Goal: Task Accomplishment & Management: Manage account settings

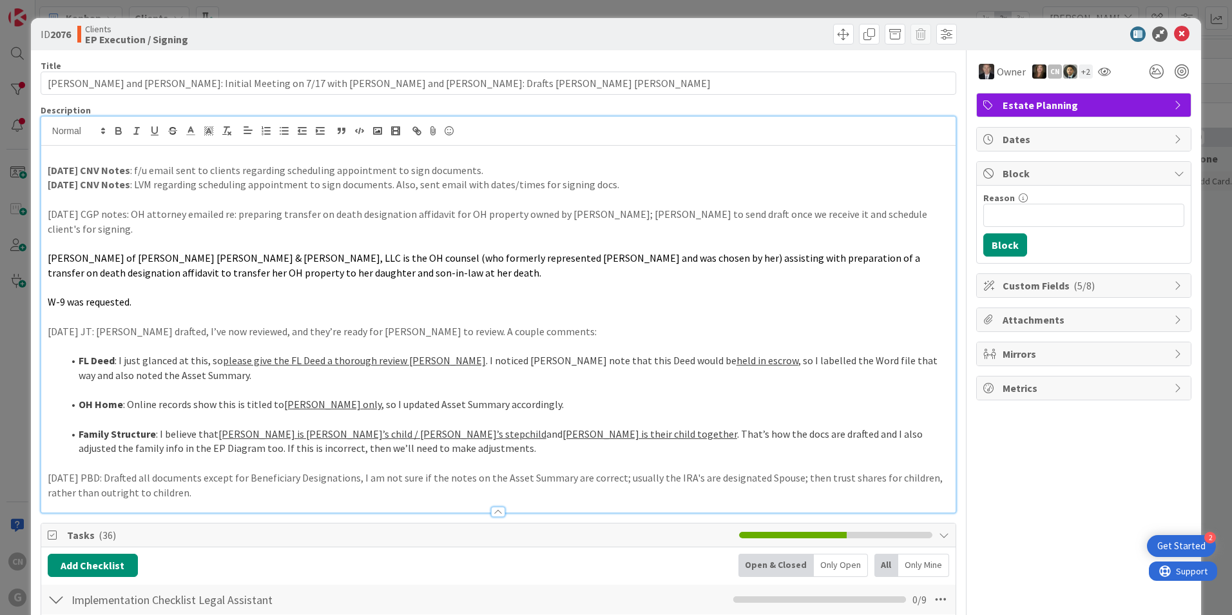
scroll to position [5, 0]
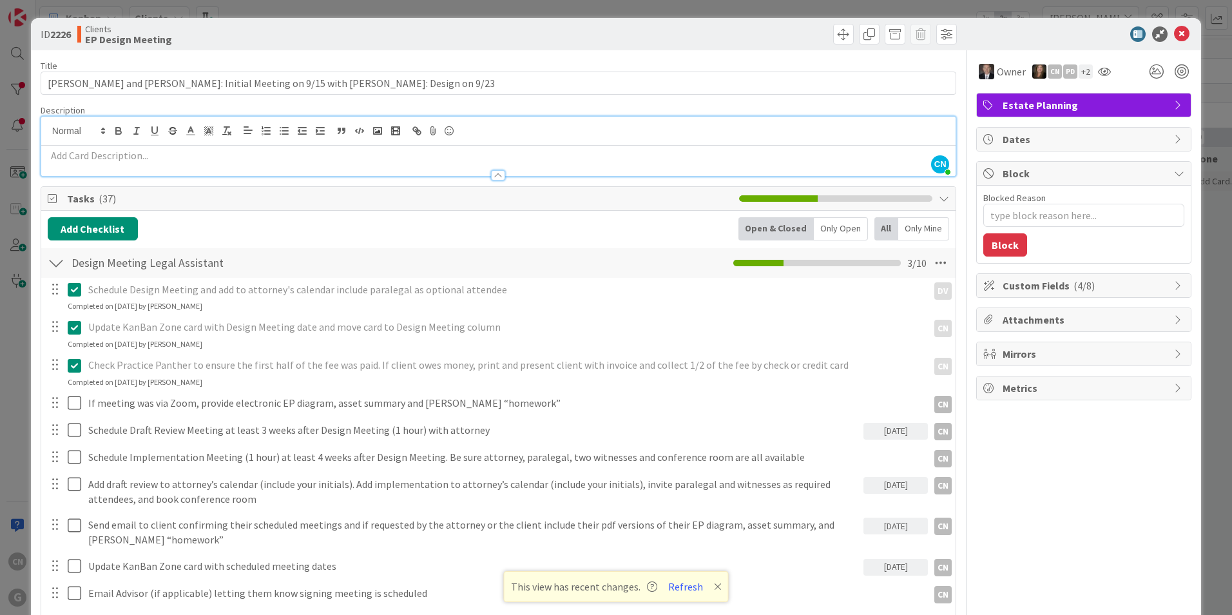
type textarea "x"
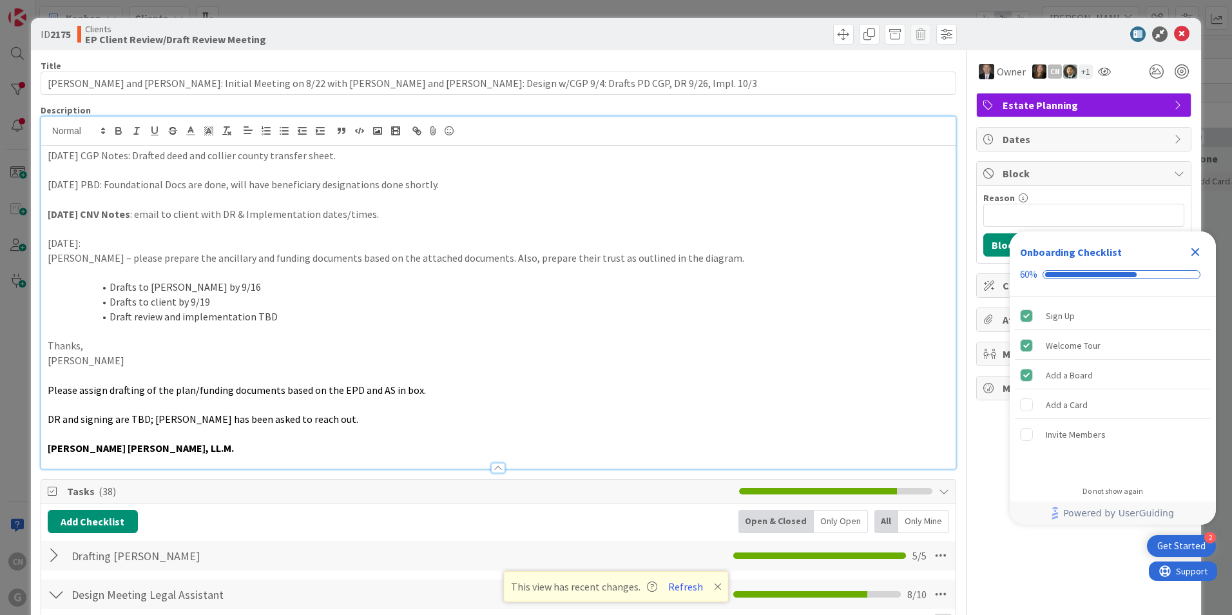
click at [1197, 255] on icon "Close Checklist" at bounding box center [1195, 252] width 8 height 8
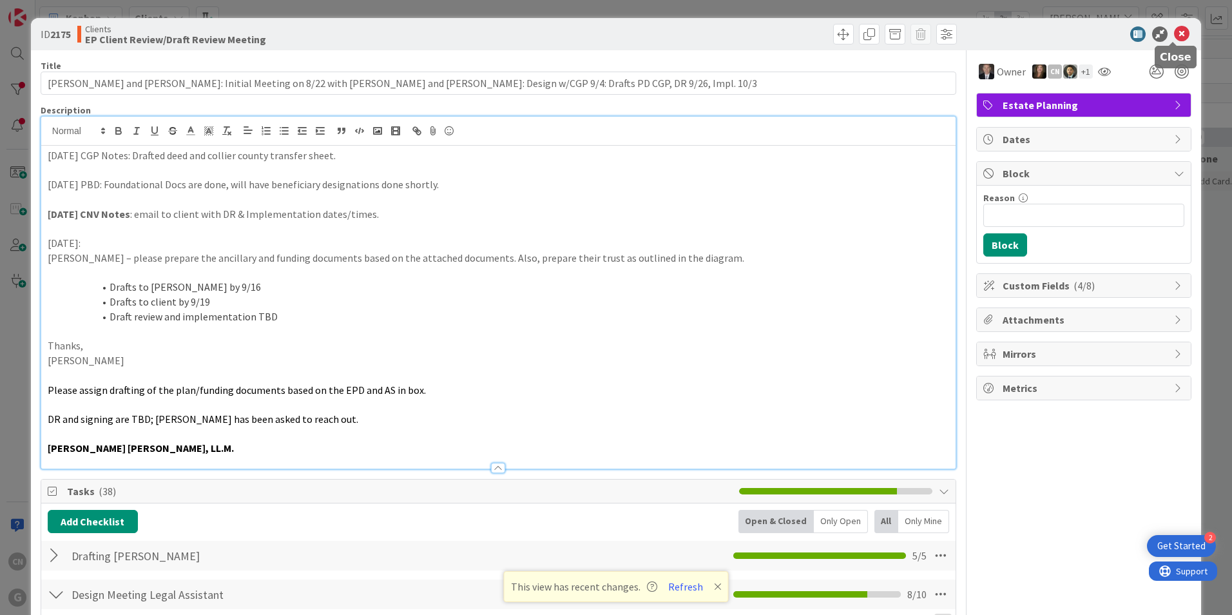
click at [1174, 39] on icon at bounding box center [1181, 33] width 15 height 15
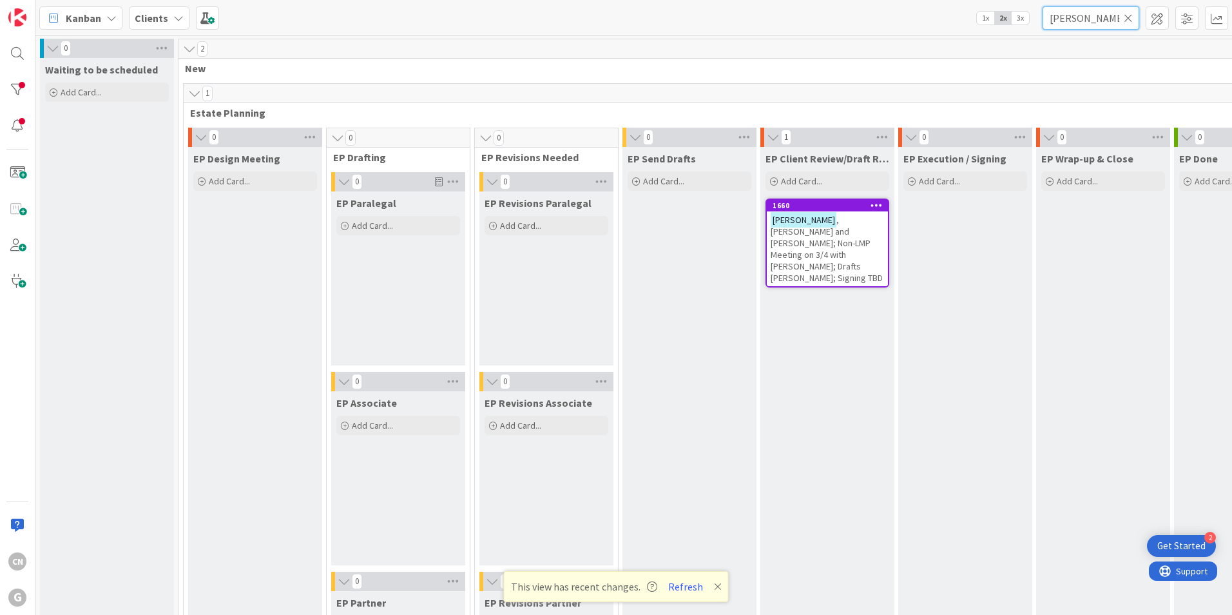
drag, startPoint x: 1107, startPoint y: 18, endPoint x: 988, endPoint y: 30, distance: 119.8
click at [988, 30] on div "Kanban Clients 1x 2x 3x [PERSON_NAME]" at bounding box center [633, 17] width 1196 height 35
type input "[PERSON_NAME]"
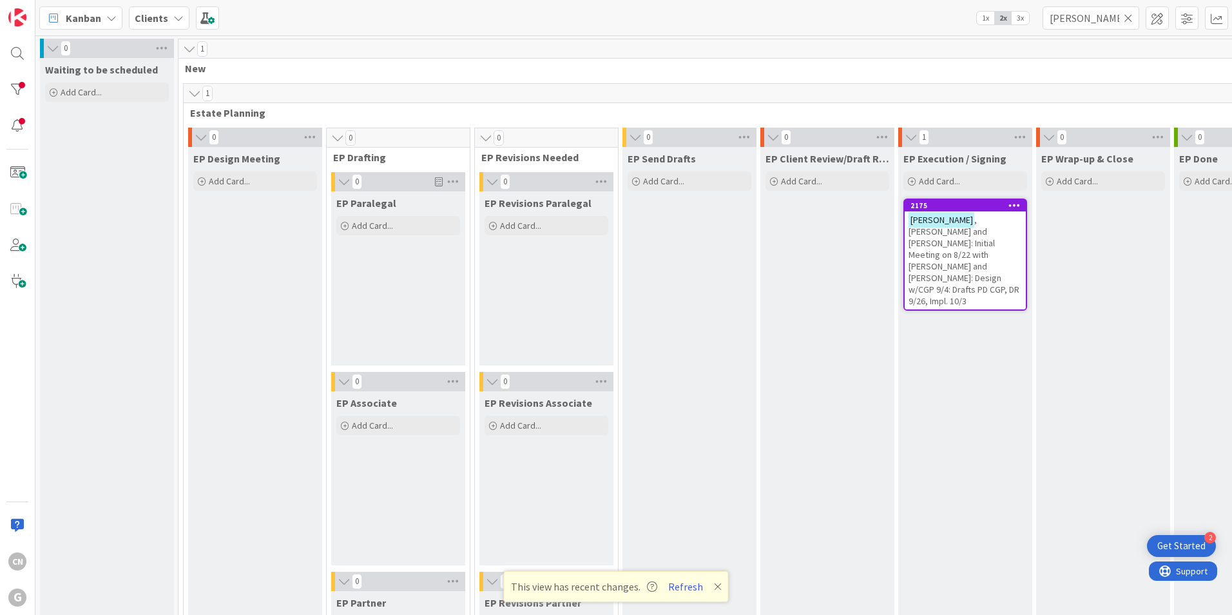
click at [956, 234] on span ", [PERSON_NAME] and [PERSON_NAME]: Initial Meeting on 8/22 with [PERSON_NAME] a…" at bounding box center [963, 260] width 111 height 93
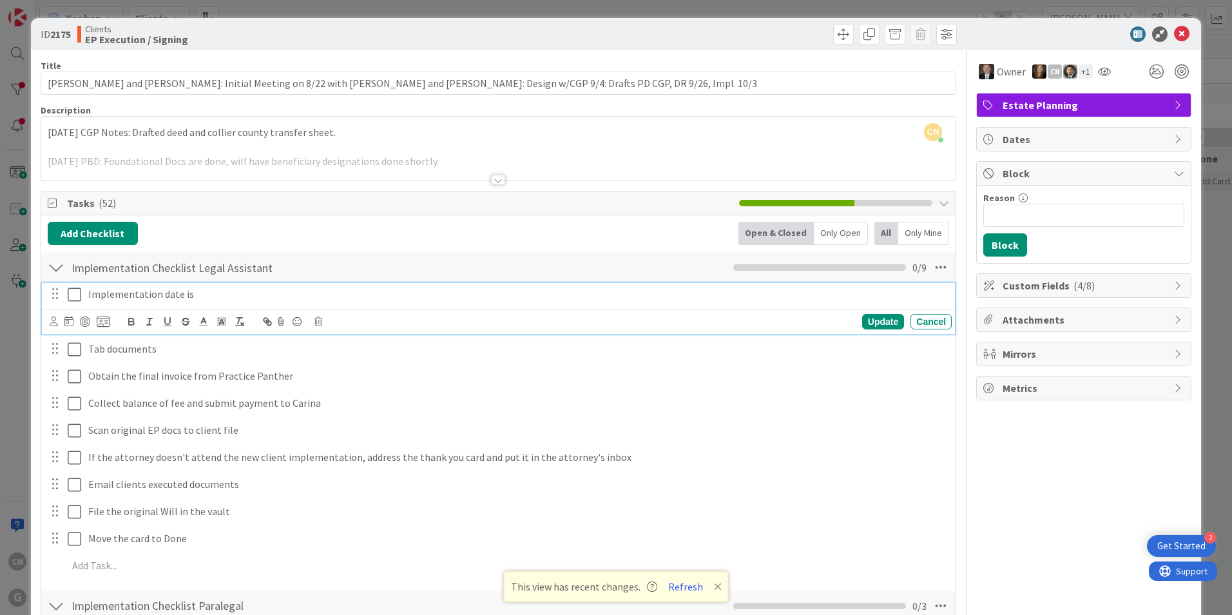
click at [249, 300] on p "Implementation date is" at bounding box center [517, 294] width 858 height 15
click at [929, 268] on icon at bounding box center [940, 267] width 23 height 23
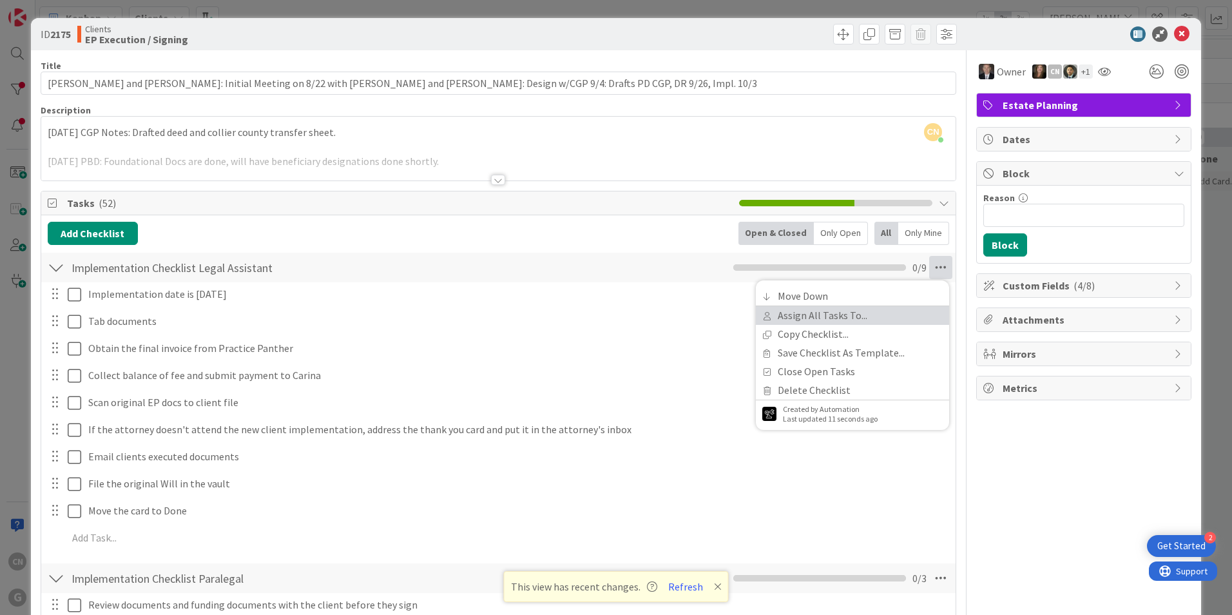
click at [821, 315] on link "Assign All Tasks To..." at bounding box center [852, 315] width 193 height 19
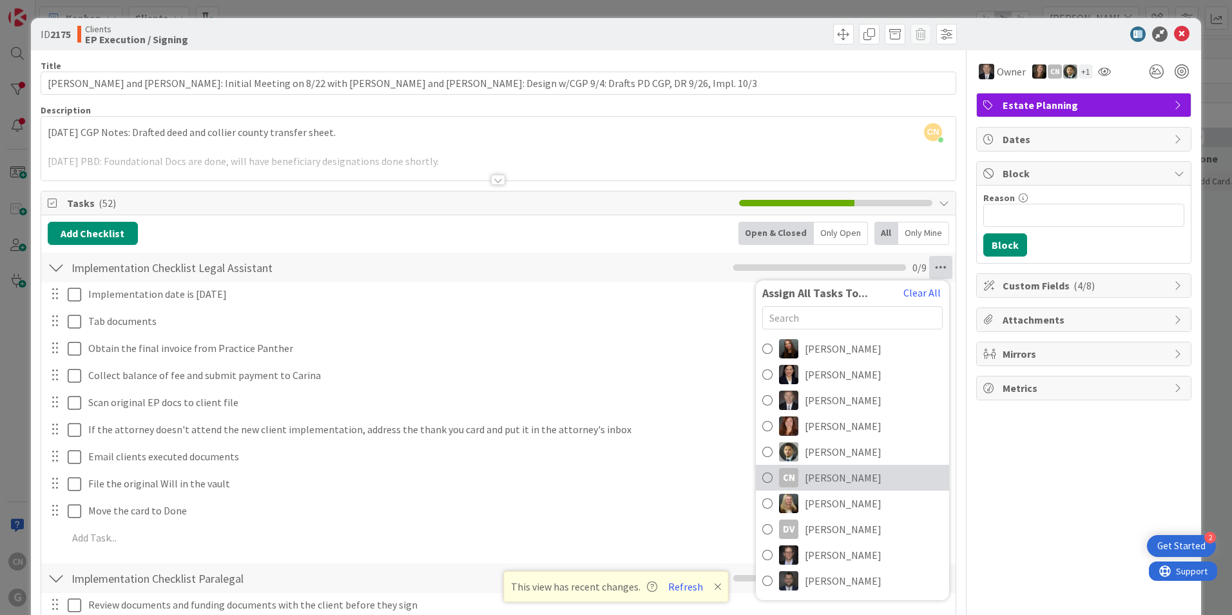
click at [827, 481] on span "[PERSON_NAME]" at bounding box center [843, 477] width 77 height 15
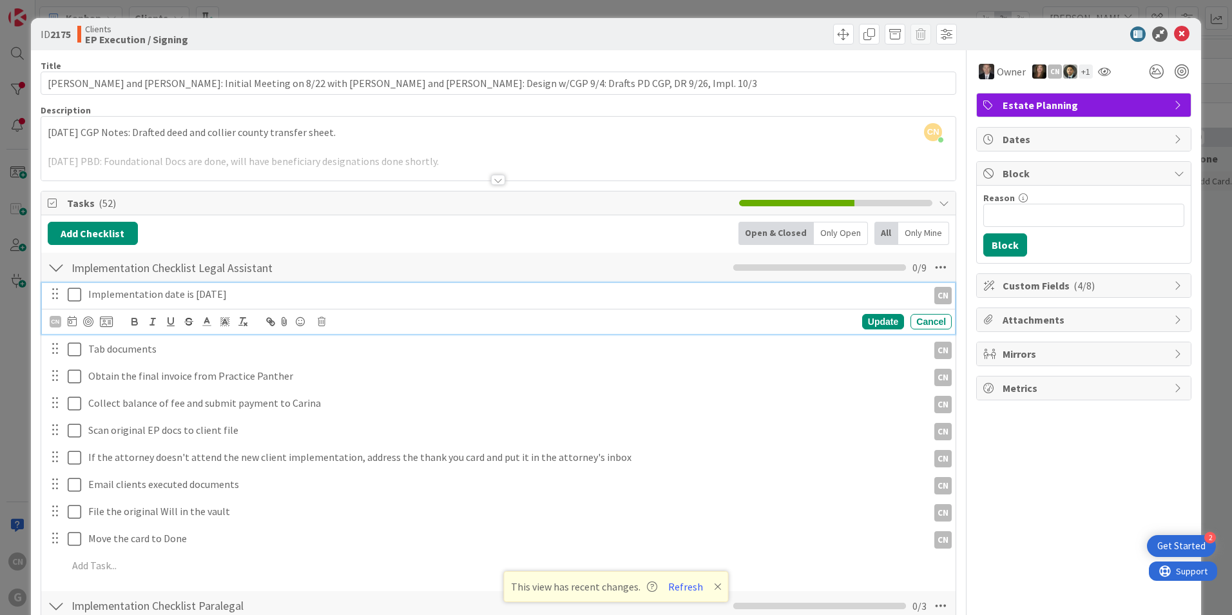
click at [75, 296] on icon at bounding box center [75, 294] width 14 height 15
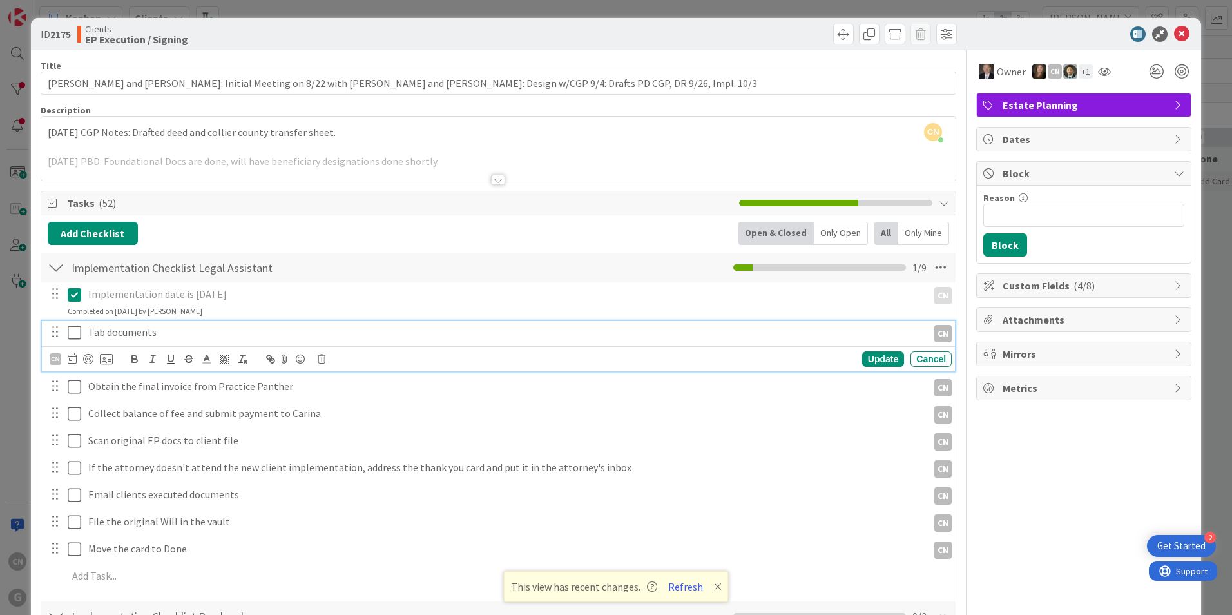
click at [182, 328] on p "Tab documents" at bounding box center [505, 332] width 834 height 15
click at [53, 361] on div "CN" at bounding box center [56, 359] width 12 height 12
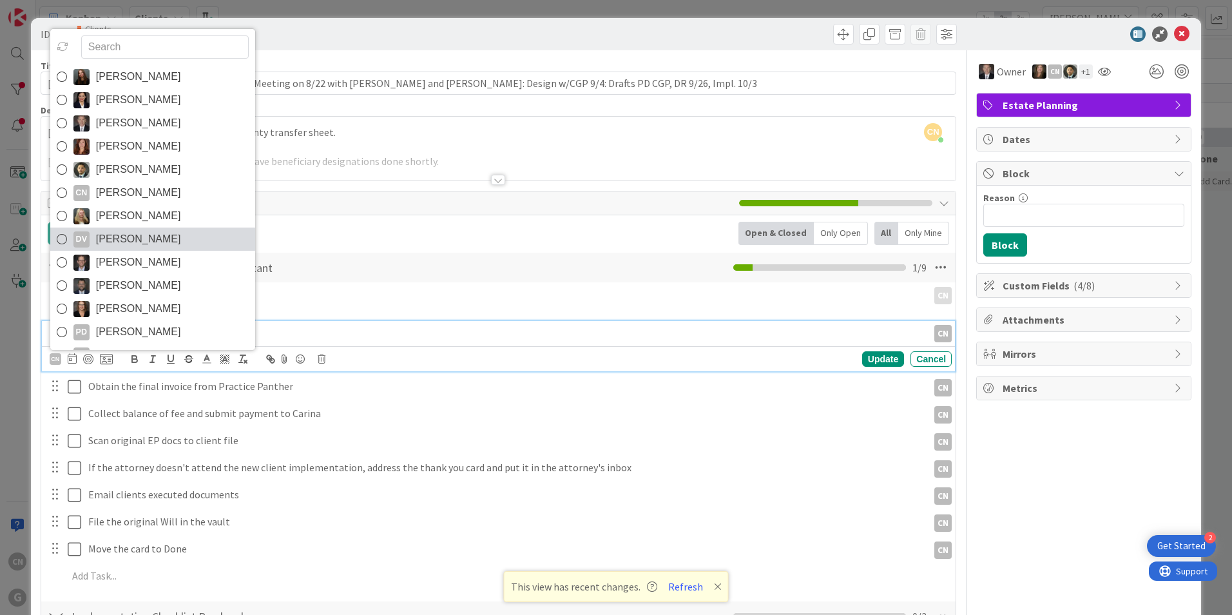
click at [130, 237] on span "[PERSON_NAME]" at bounding box center [138, 238] width 85 height 19
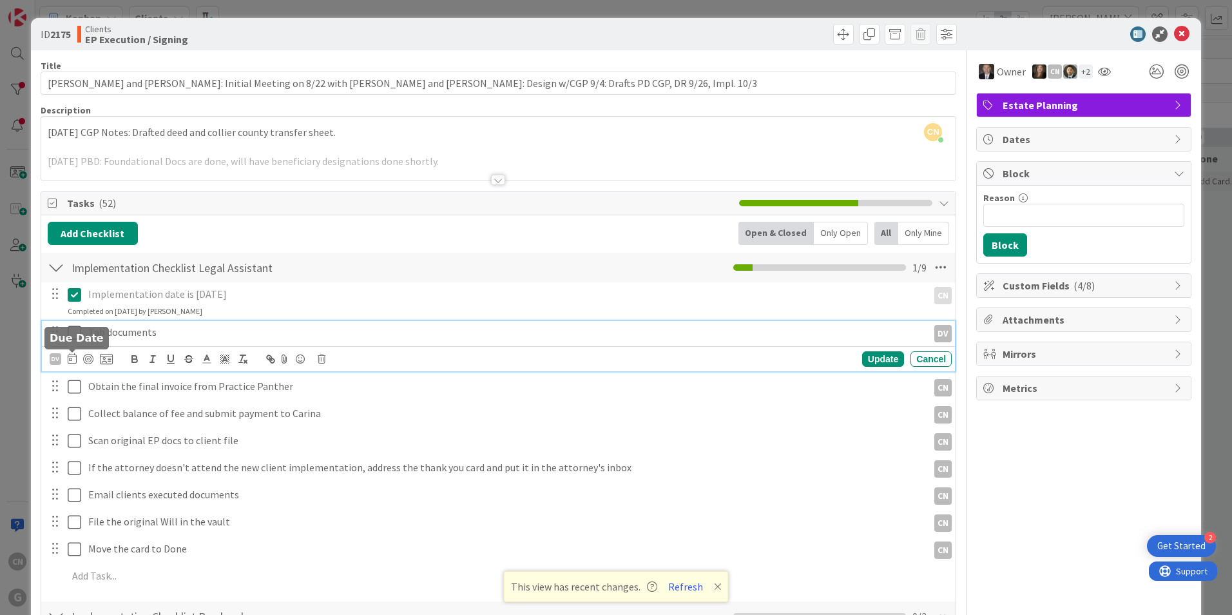
click at [73, 361] on icon at bounding box center [72, 358] width 9 height 10
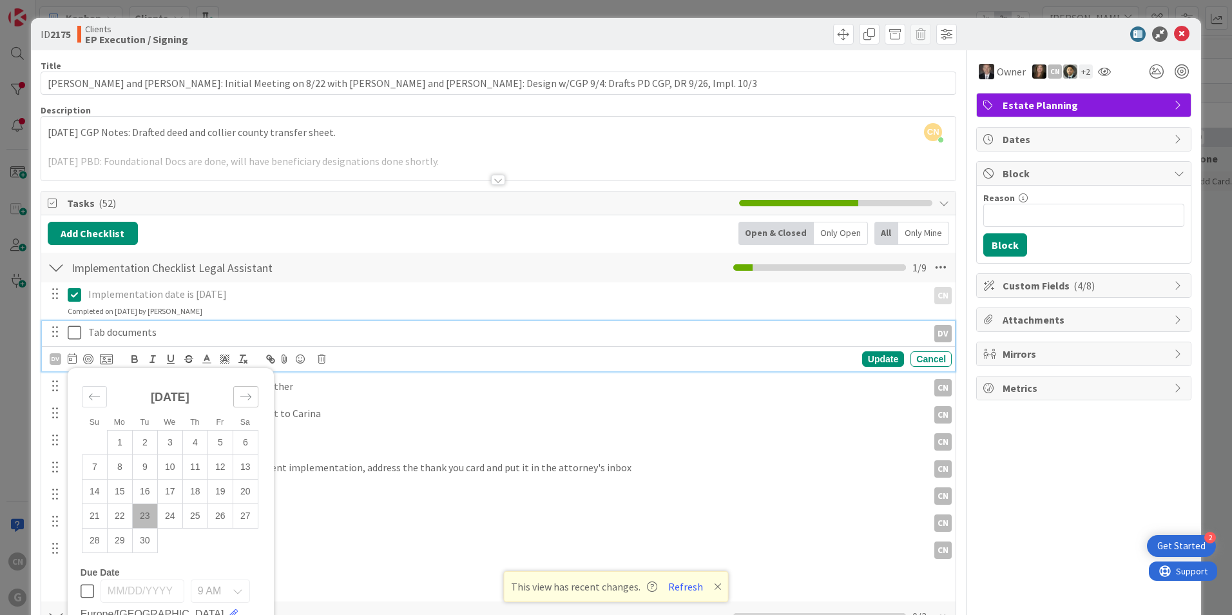
click at [245, 399] on icon "Move forward to switch to the next month." at bounding box center [246, 396] width 12 height 12
click at [168, 444] on td "1" at bounding box center [169, 442] width 25 height 24
type input "[DATE]"
click at [168, 444] on td "1" at bounding box center [169, 442] width 25 height 24
click at [872, 359] on div "Update" at bounding box center [883, 358] width 42 height 15
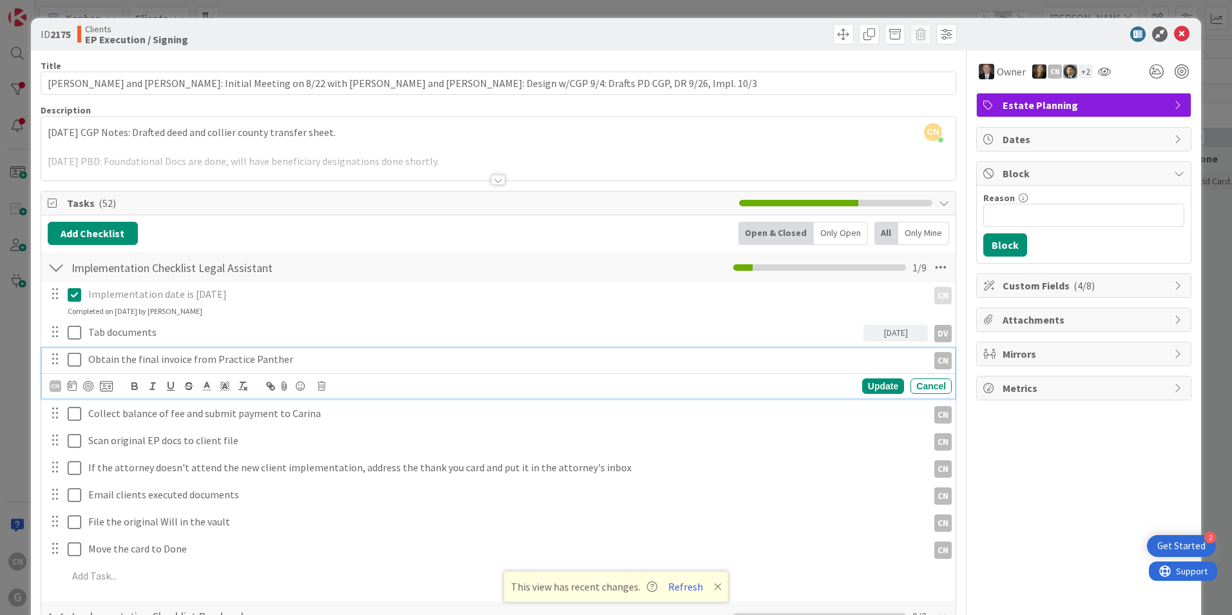
click at [297, 357] on p "Obtain the final invoice from Practice Panther" at bounding box center [505, 359] width 834 height 15
click at [73, 388] on icon at bounding box center [72, 385] width 9 height 10
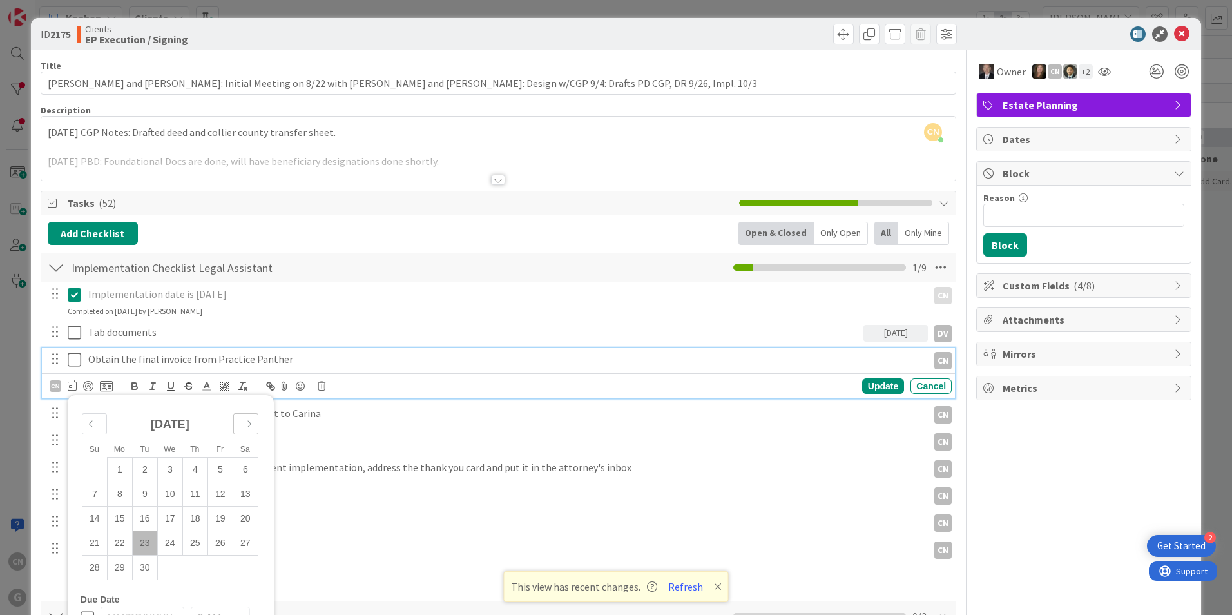
click at [254, 423] on div "Move forward to switch to the next month." at bounding box center [245, 423] width 25 height 21
click at [171, 470] on td "1" at bounding box center [169, 469] width 25 height 24
type input "[DATE]"
click at [864, 391] on div "Update" at bounding box center [883, 385] width 42 height 15
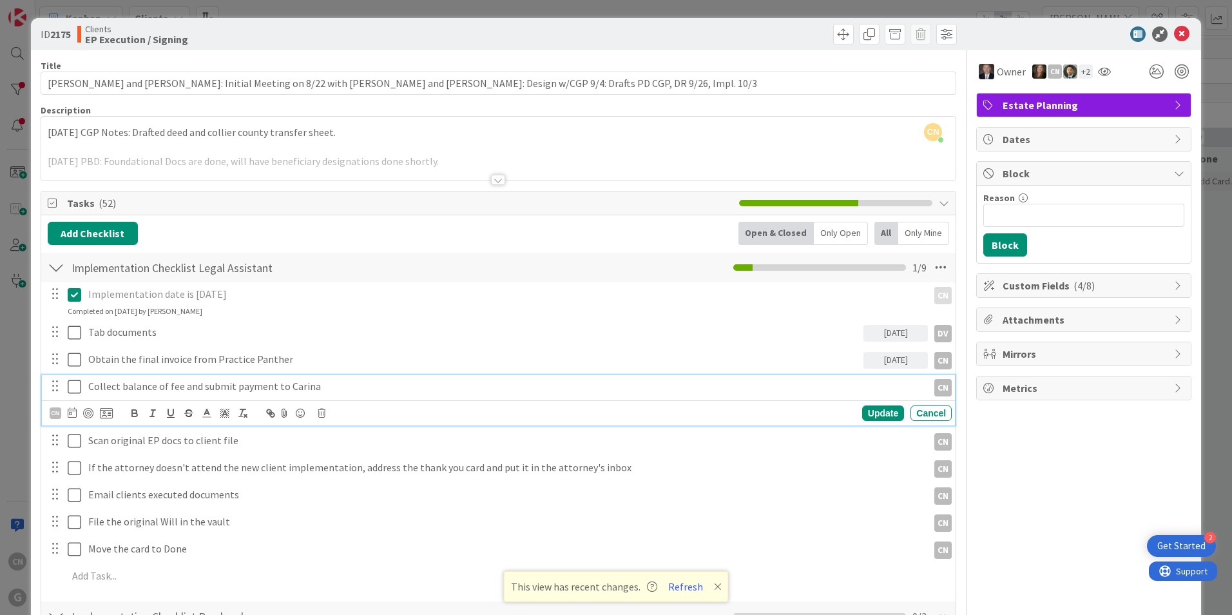
click at [327, 384] on p "Collect balance of fee and submit payment to Carina" at bounding box center [505, 386] width 834 height 15
click at [73, 412] on icon at bounding box center [72, 412] width 9 height 10
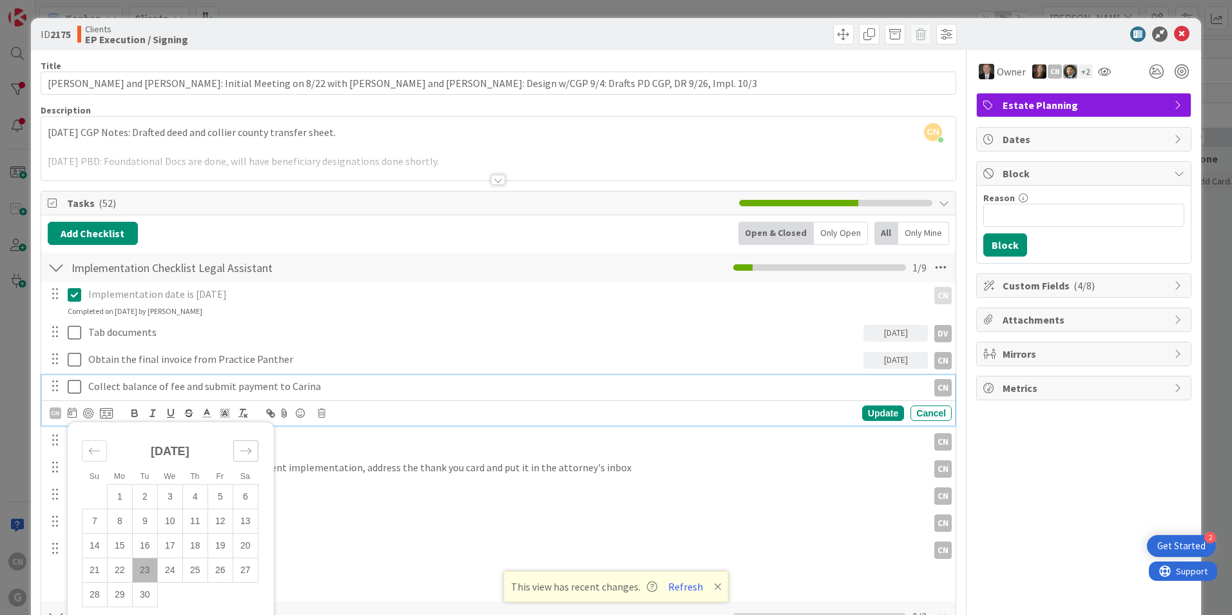
click at [242, 451] on icon "Move forward to switch to the next month." at bounding box center [245, 451] width 11 height 6
click at [220, 492] on td "3" at bounding box center [219, 496] width 25 height 24
type input "[DATE]"
click at [876, 416] on div "Update" at bounding box center [883, 412] width 42 height 15
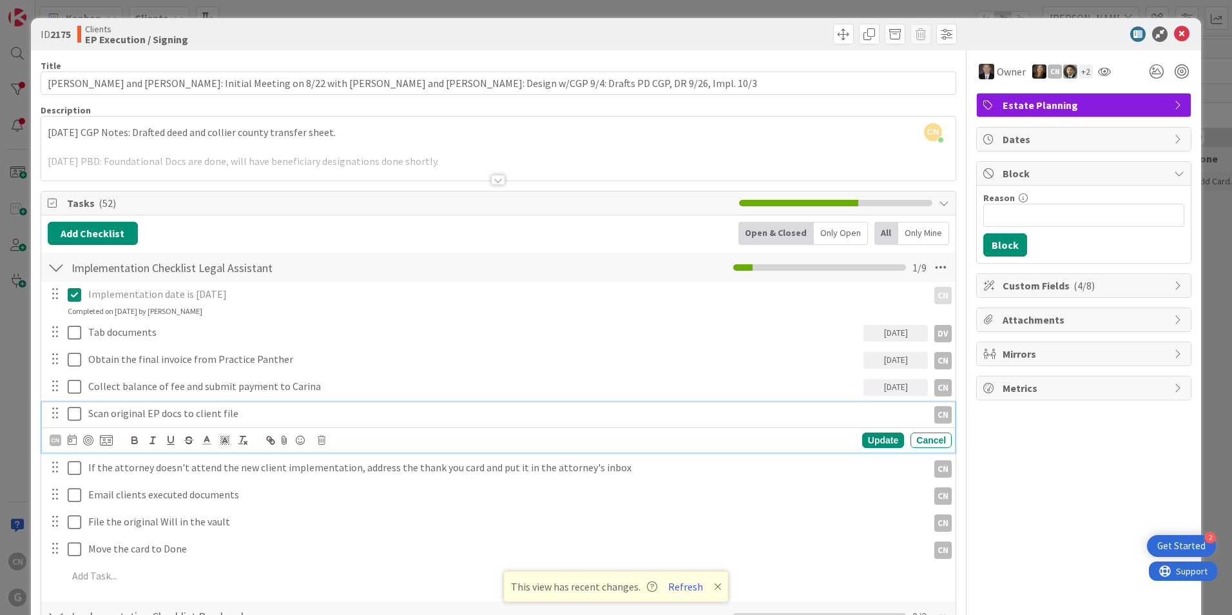
click at [265, 421] on div "Scan original EP docs to client file" at bounding box center [505, 413] width 845 height 23
click at [72, 441] on icon at bounding box center [72, 439] width 9 height 10
click at [253, 480] on div "Move forward to switch to the next month." at bounding box center [245, 477] width 25 height 21
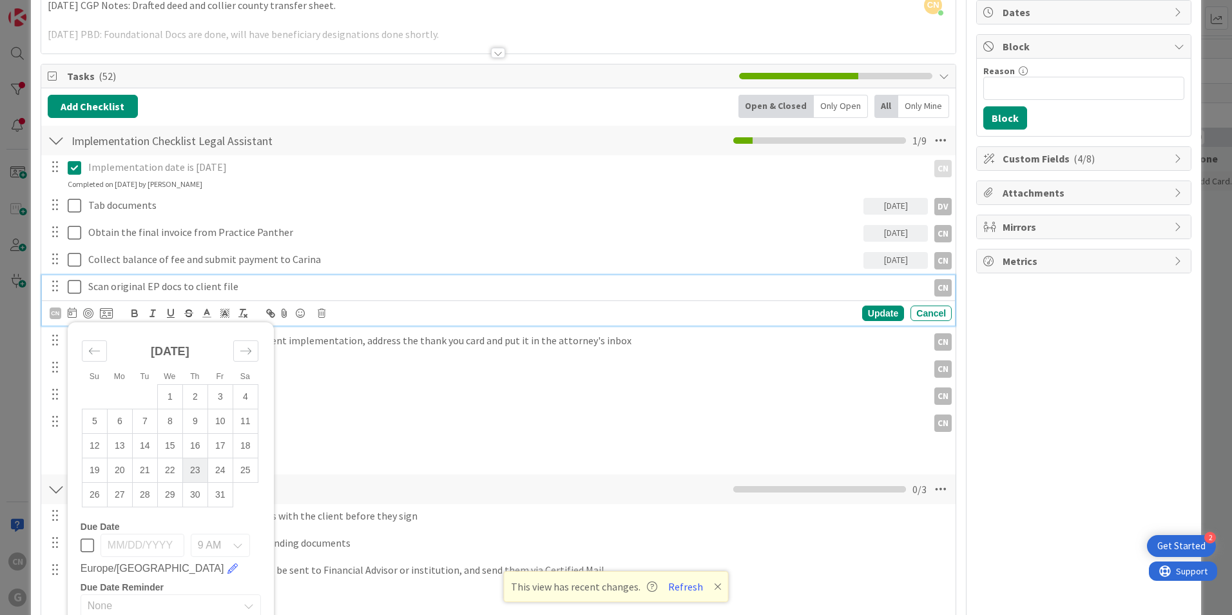
scroll to position [128, 0]
click at [147, 423] on td "7" at bounding box center [144, 420] width 25 height 24
type input "[DATE]"
click at [873, 313] on div "Update" at bounding box center [883, 312] width 42 height 15
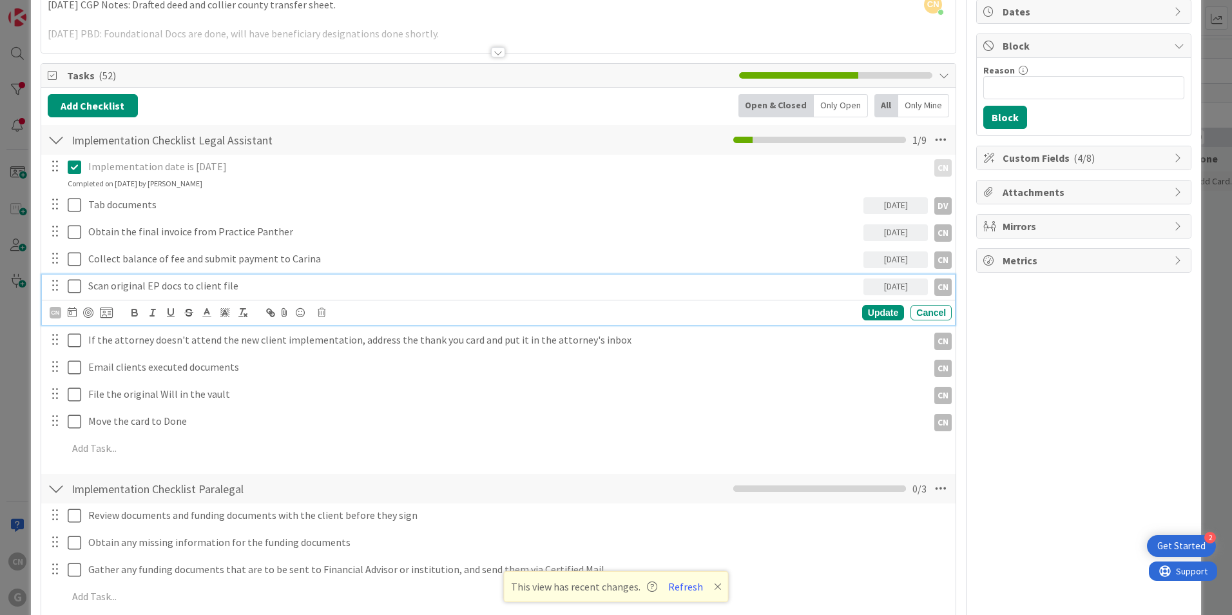
click at [137, 291] on p "Scan original EP docs to client file" at bounding box center [473, 285] width 770 height 15
click at [55, 314] on div "CN" at bounding box center [56, 313] width 12 height 12
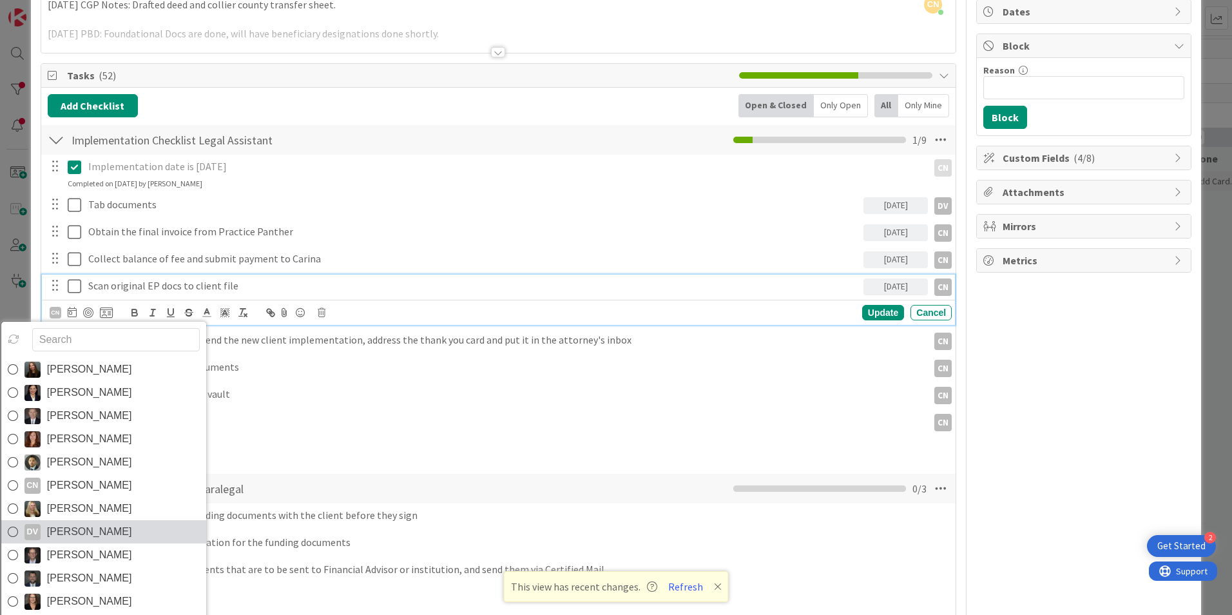
click at [79, 528] on span "[PERSON_NAME]" at bounding box center [89, 531] width 85 height 19
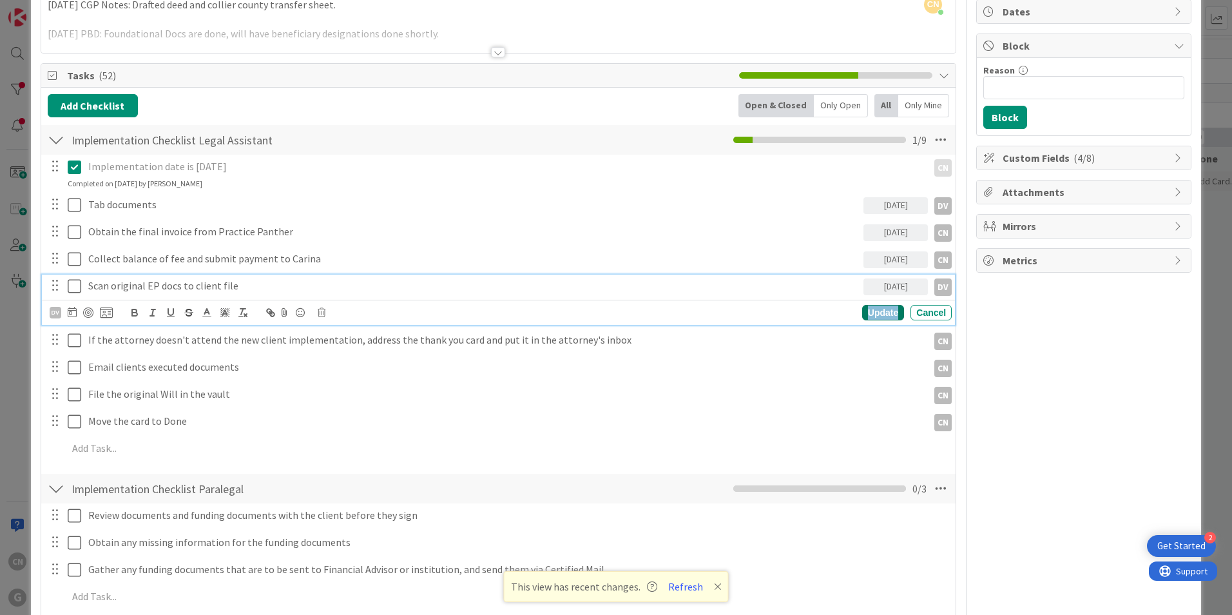
click at [872, 307] on div "Update" at bounding box center [883, 312] width 42 height 15
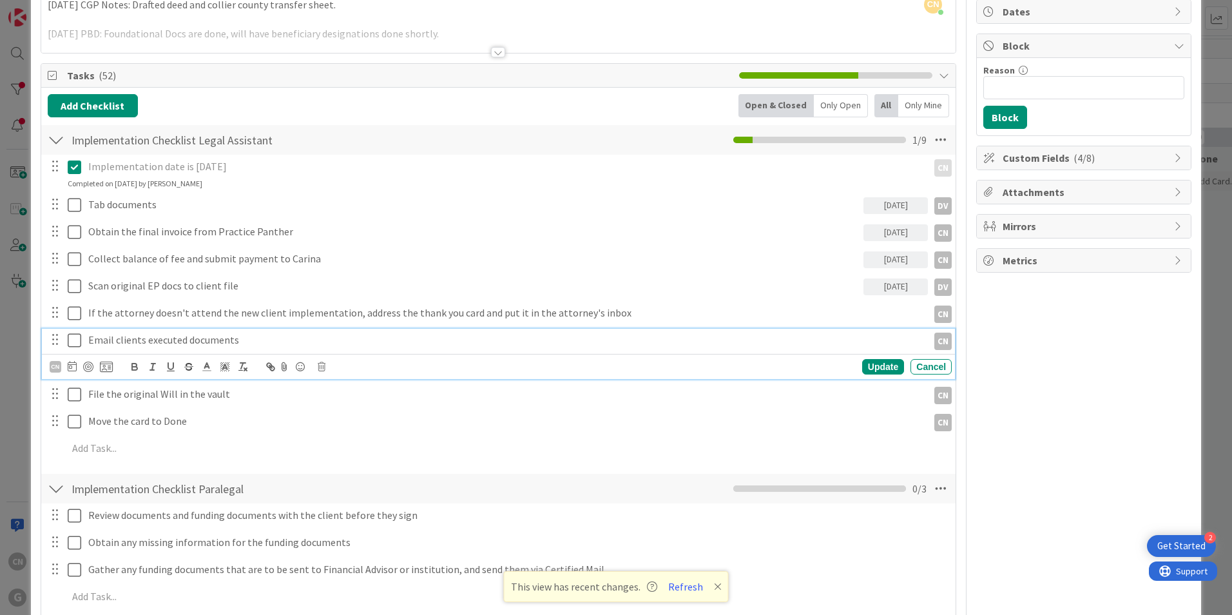
click at [242, 340] on p "Email clients executed documents" at bounding box center [505, 339] width 834 height 15
click at [72, 369] on icon at bounding box center [72, 366] width 9 height 10
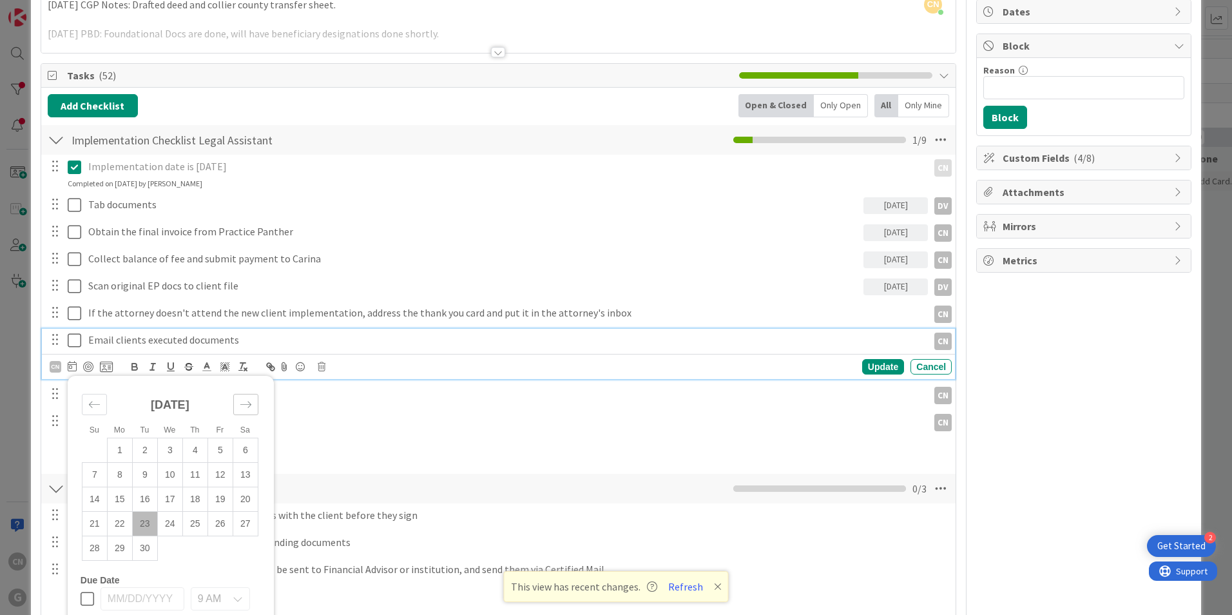
click at [249, 405] on icon "Move forward to switch to the next month." at bounding box center [246, 404] width 12 height 12
click at [148, 472] on td "7" at bounding box center [144, 475] width 25 height 24
type input "[DATE]"
click at [53, 368] on div "CN" at bounding box center [56, 367] width 12 height 12
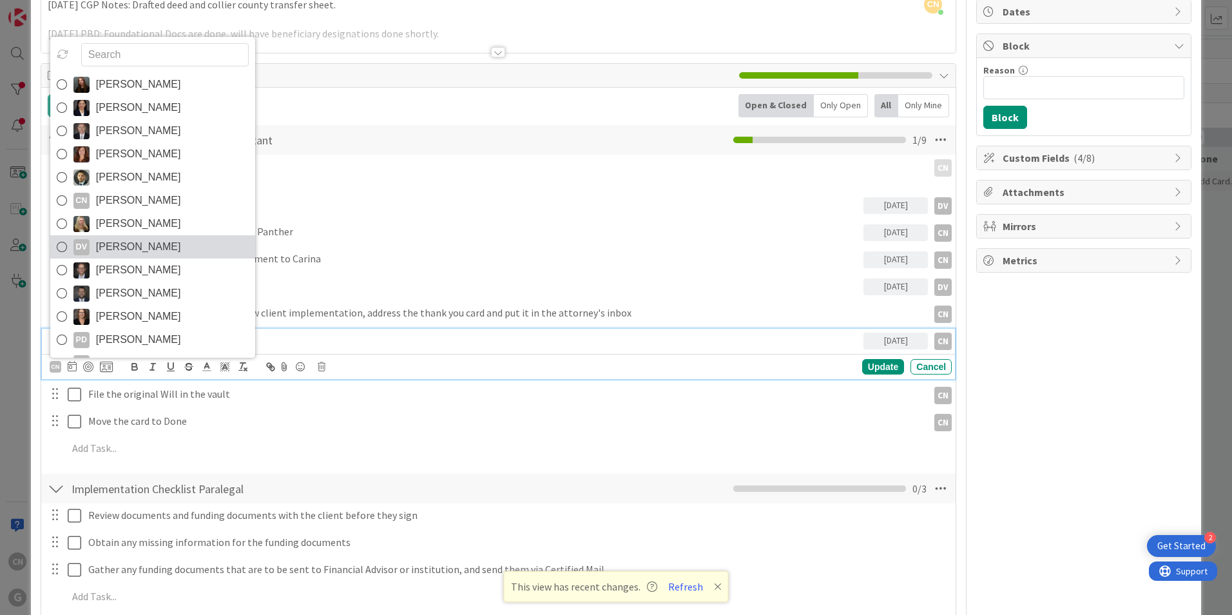
drag, startPoint x: 158, startPoint y: 244, endPoint x: 516, endPoint y: 338, distance: 370.3
click at [158, 243] on span "[PERSON_NAME]" at bounding box center [138, 246] width 85 height 19
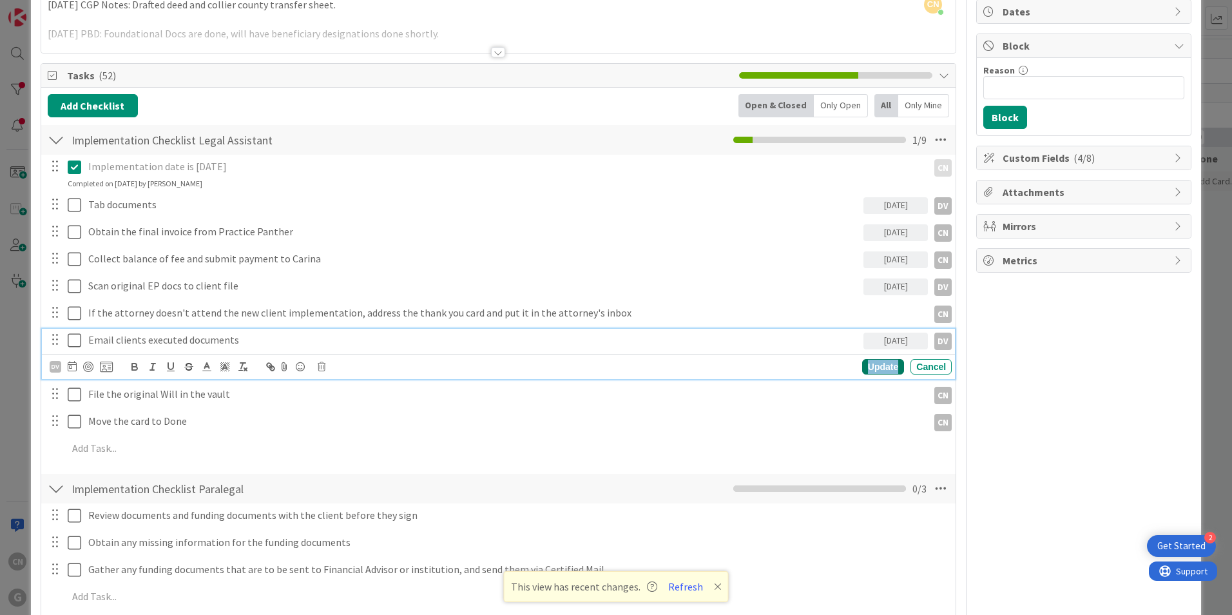
click at [870, 370] on div "Update" at bounding box center [883, 366] width 42 height 15
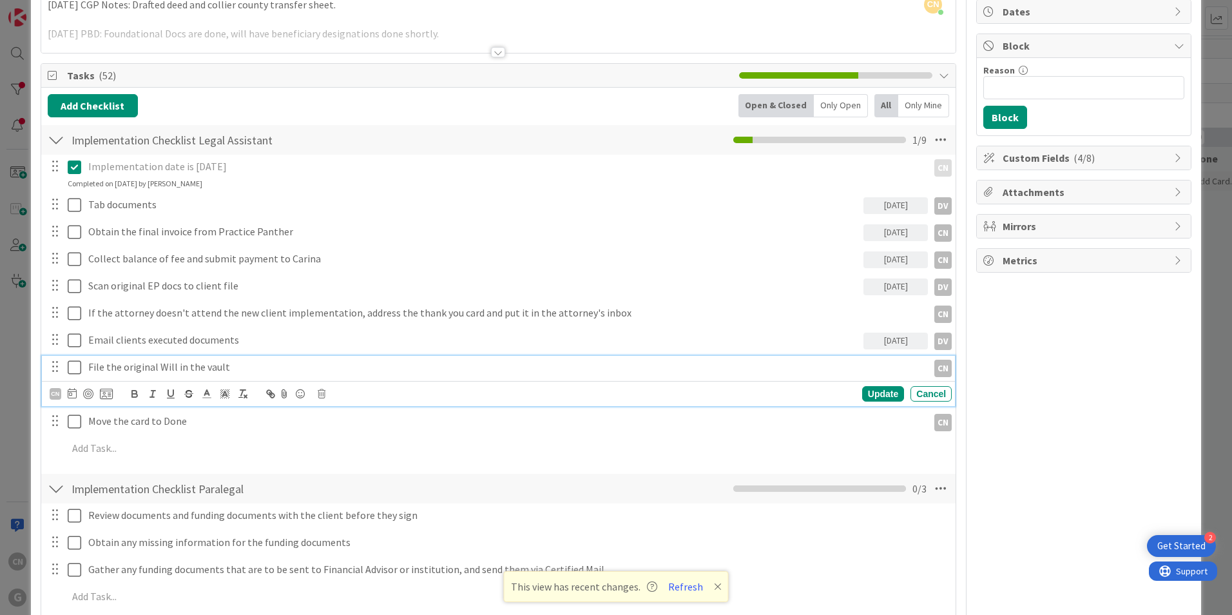
click at [244, 368] on p "File the original Will in the vault" at bounding box center [505, 366] width 834 height 15
click at [72, 396] on icon at bounding box center [72, 393] width 9 height 10
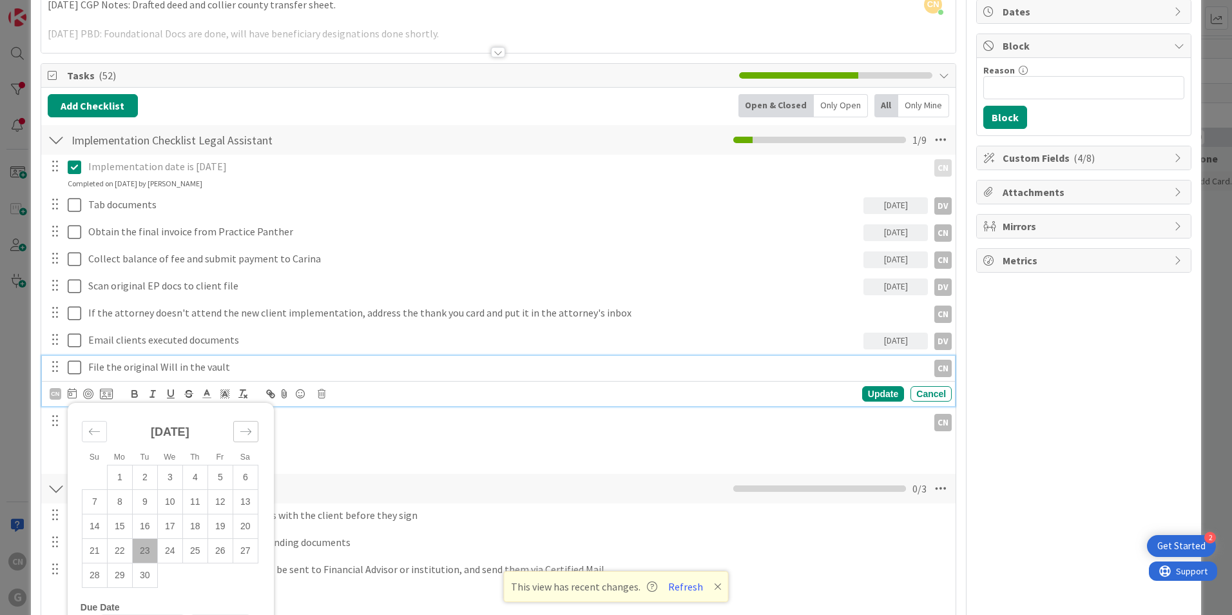
click at [245, 428] on icon "Move forward to switch to the next month." at bounding box center [246, 431] width 12 height 12
click at [143, 497] on td "7" at bounding box center [144, 502] width 25 height 24
type input "[DATE]"
click at [872, 392] on div "Update" at bounding box center [883, 393] width 42 height 15
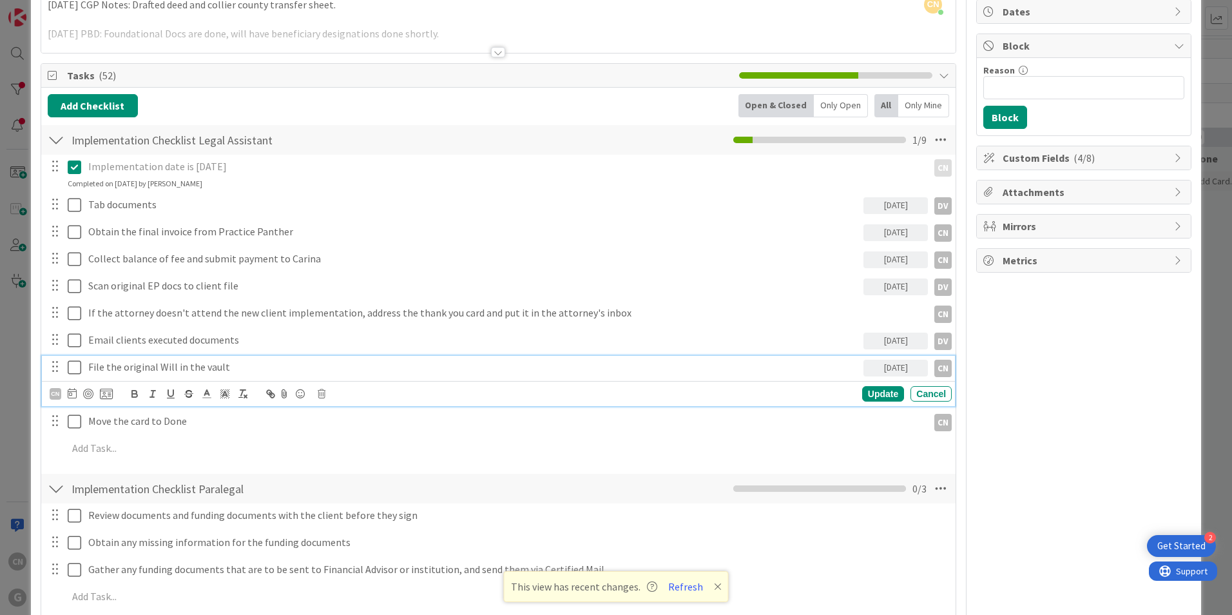
click at [162, 365] on p "File the original Will in the vault" at bounding box center [473, 366] width 770 height 15
click at [50, 395] on div "CN" at bounding box center [56, 394] width 12 height 12
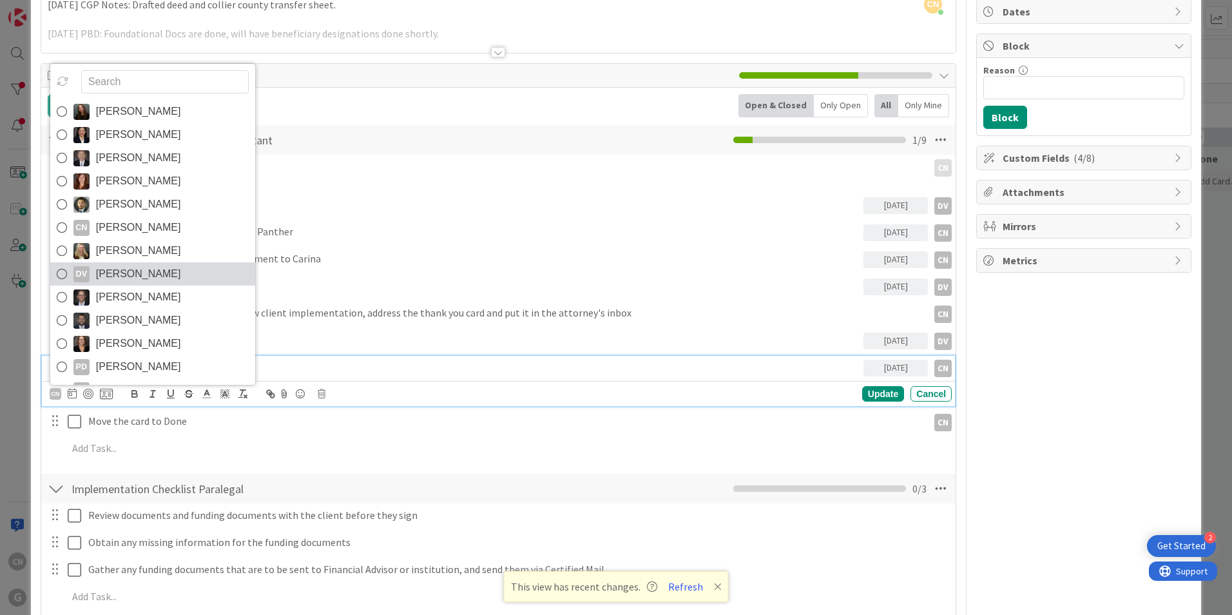
click at [133, 276] on span "[PERSON_NAME]" at bounding box center [138, 273] width 85 height 19
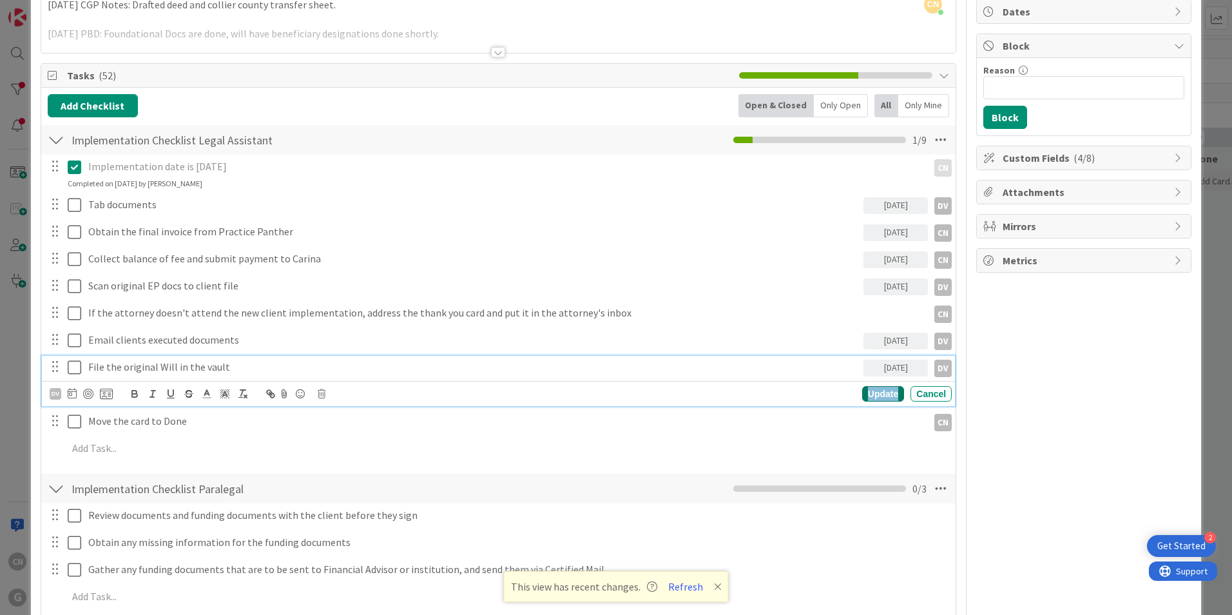
click at [868, 394] on div "Update" at bounding box center [883, 393] width 42 height 15
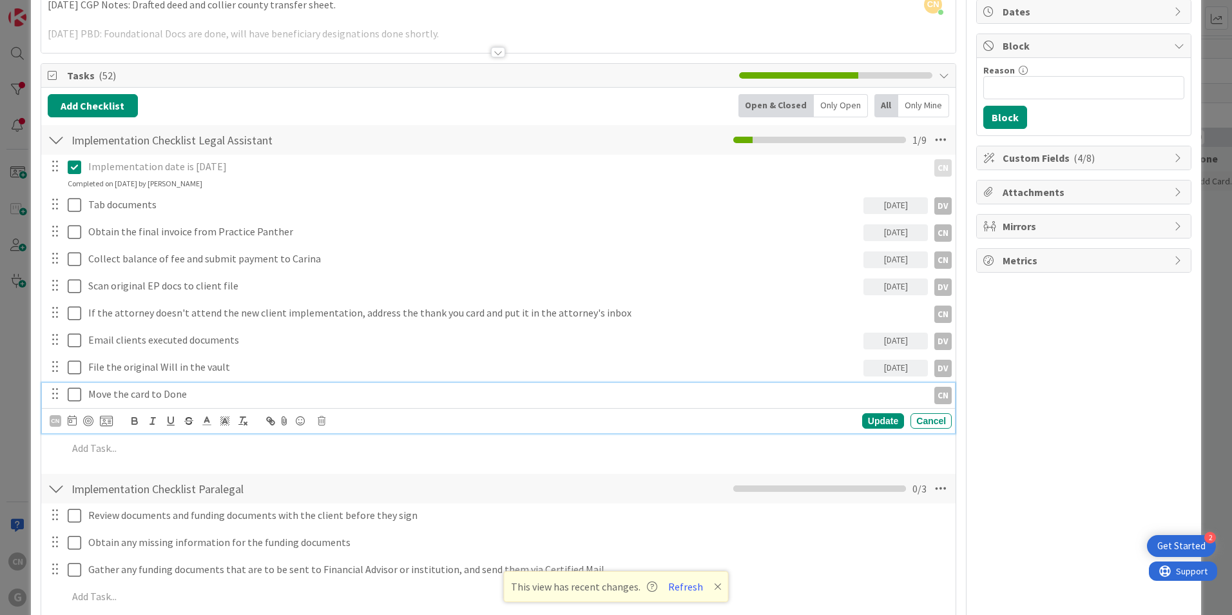
click at [204, 394] on p "Move the card to Done" at bounding box center [505, 394] width 834 height 15
click at [55, 422] on div "CN" at bounding box center [56, 421] width 12 height 12
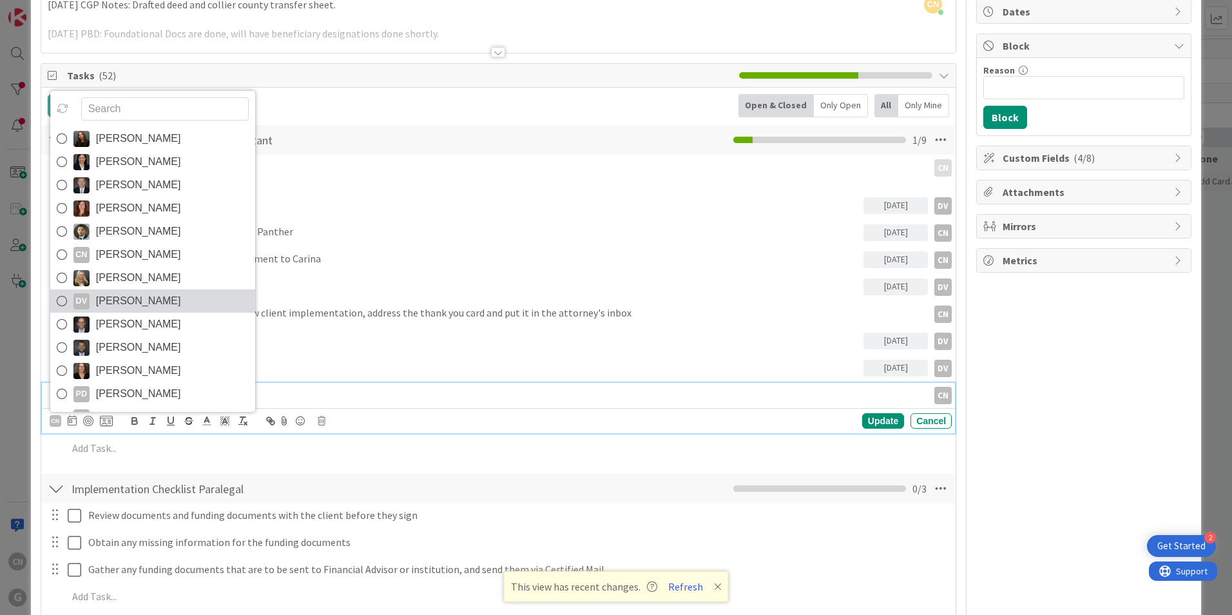
click at [148, 306] on span "[PERSON_NAME]" at bounding box center [138, 300] width 85 height 19
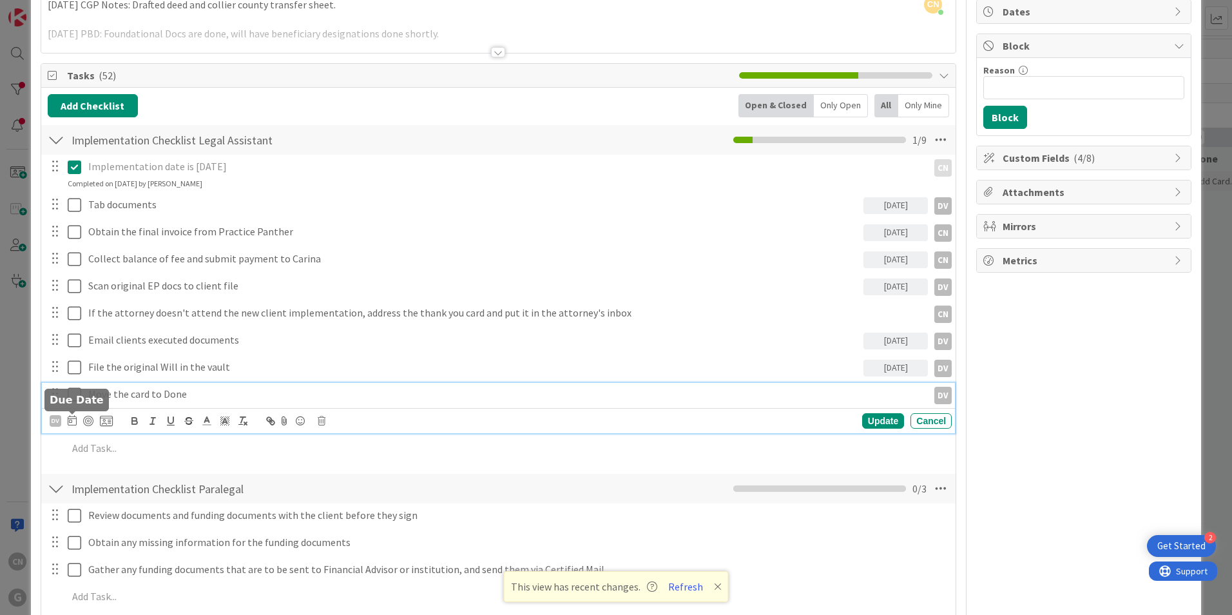
click at [72, 420] on icon at bounding box center [72, 420] width 9 height 10
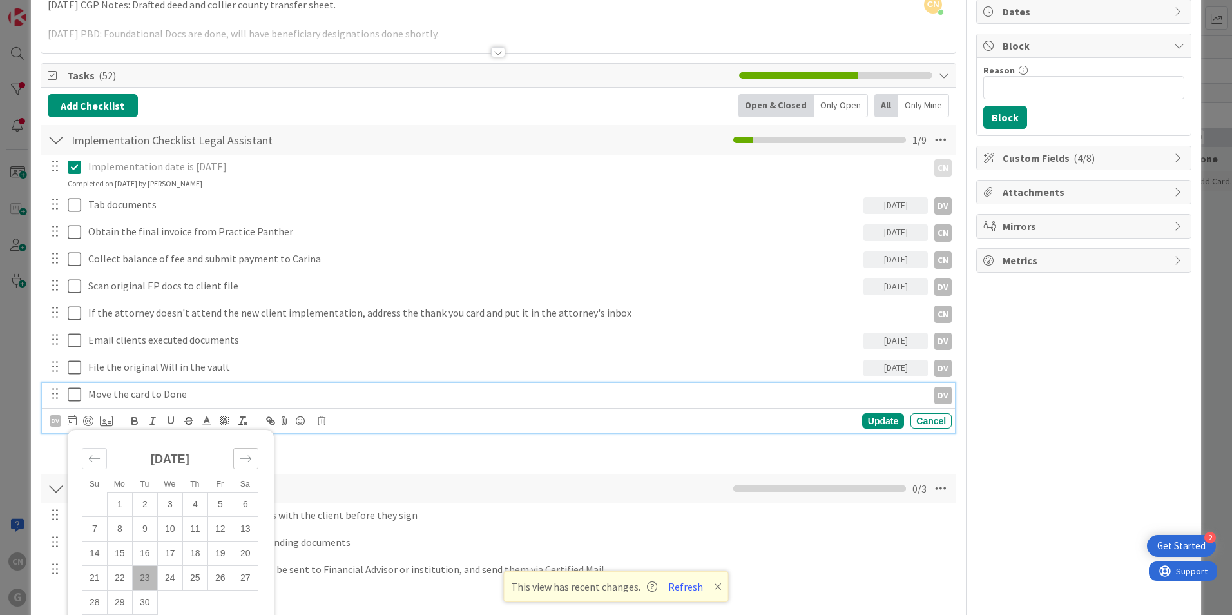
click at [240, 463] on icon "Move forward to switch to the next month." at bounding box center [246, 458] width 12 height 12
click at [223, 532] on td "10" at bounding box center [219, 529] width 25 height 24
type input "[DATE]"
click at [872, 423] on div "Update" at bounding box center [883, 420] width 42 height 15
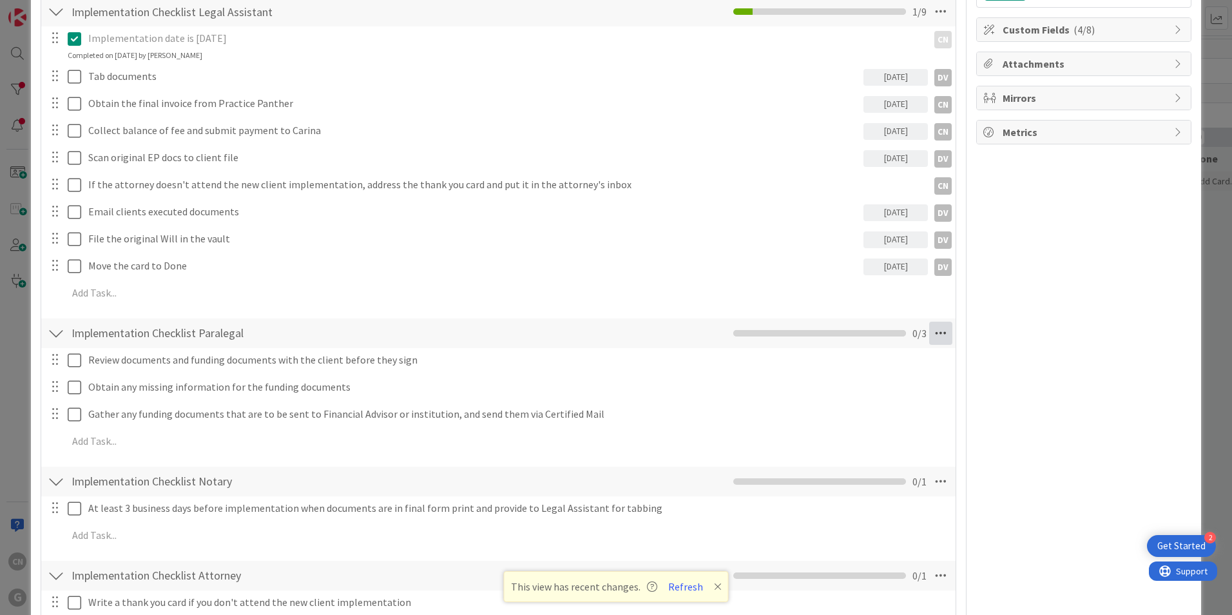
scroll to position [256, 0]
click at [934, 334] on icon at bounding box center [940, 332] width 23 height 23
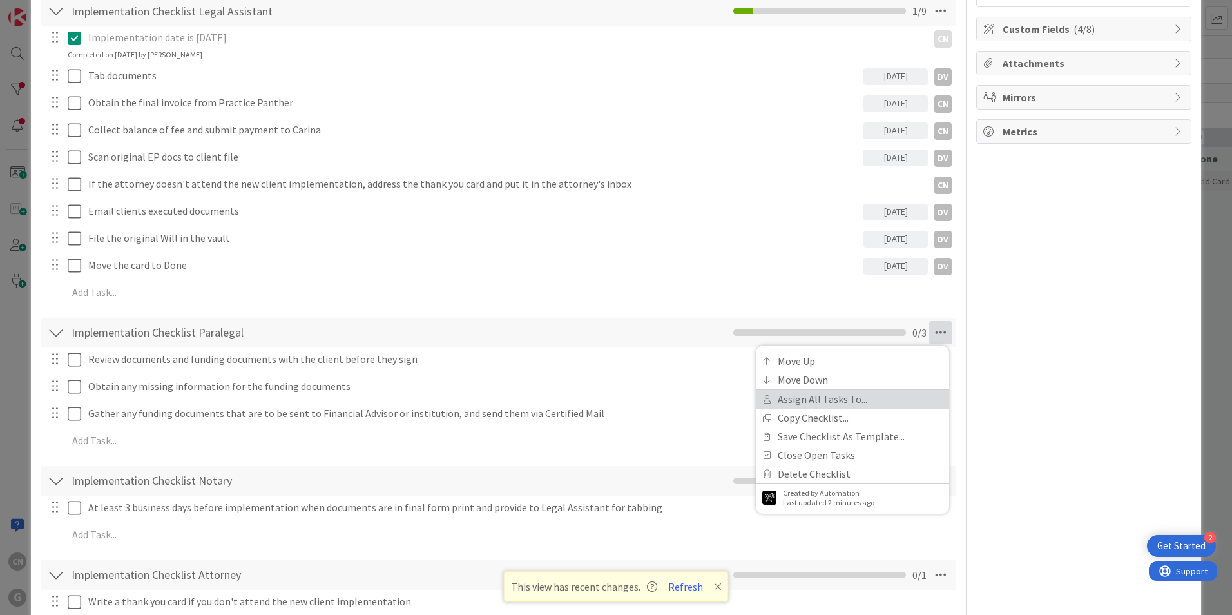
click at [828, 397] on link "Assign All Tasks To..." at bounding box center [852, 399] width 193 height 19
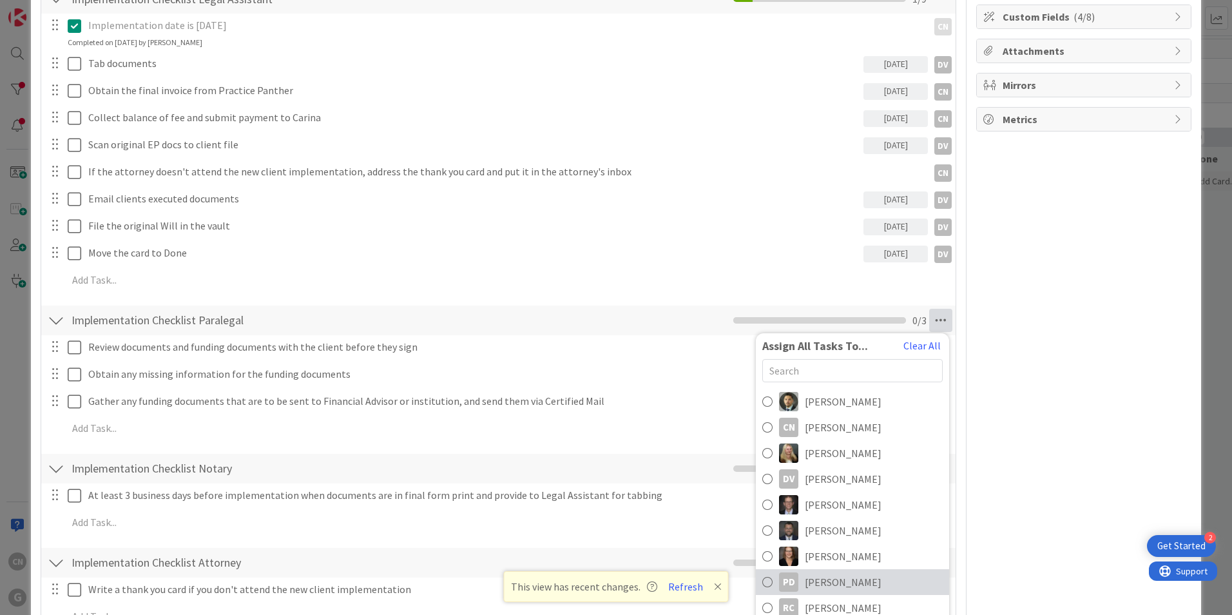
scroll to position [273, 0]
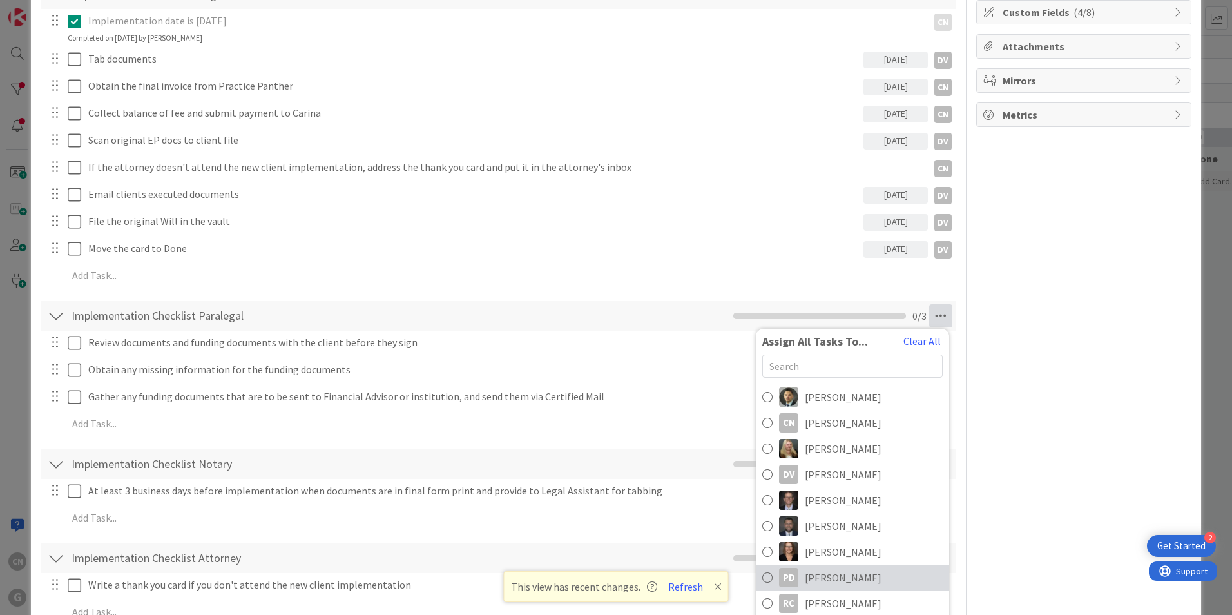
click at [832, 573] on span "[PERSON_NAME]" at bounding box center [843, 576] width 77 height 15
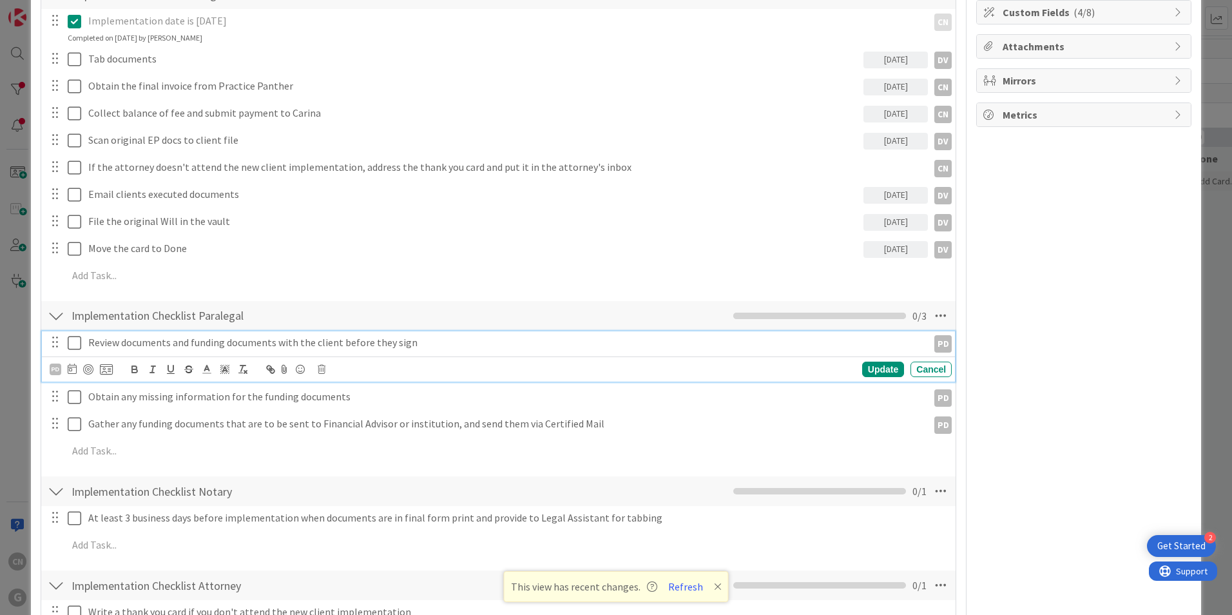
click at [129, 345] on p "Review documents and funding documents with the client before they sign" at bounding box center [505, 342] width 834 height 15
click at [70, 369] on icon at bounding box center [72, 368] width 9 height 10
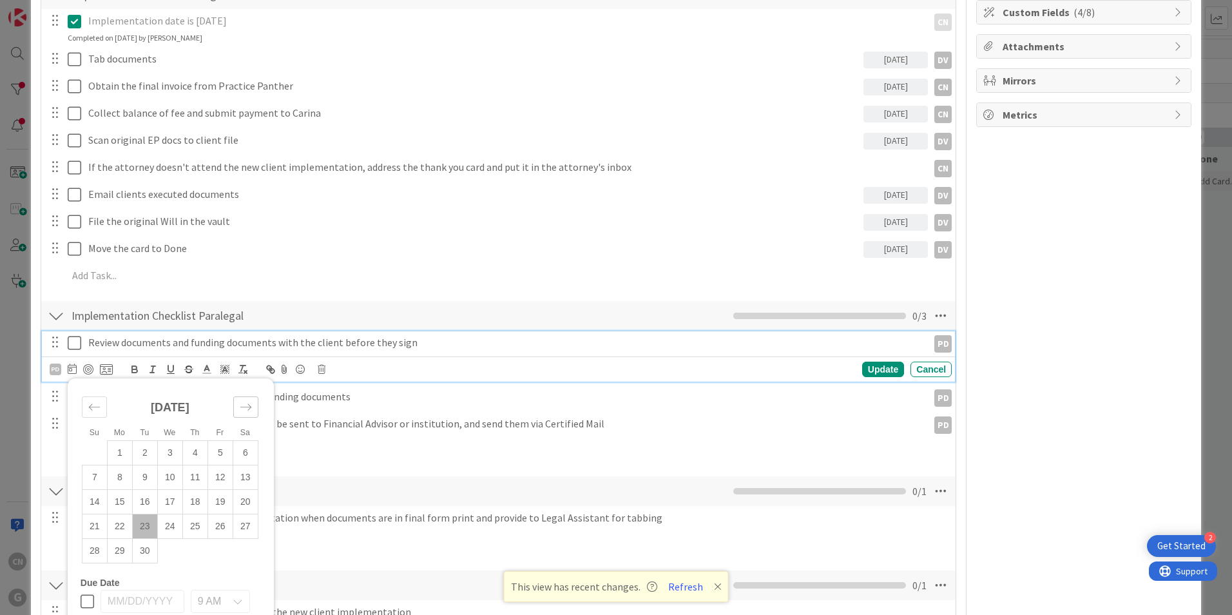
click at [246, 410] on icon "Move forward to switch to the next month." at bounding box center [246, 407] width 12 height 12
click at [171, 455] on td "1" at bounding box center [169, 453] width 25 height 24
type input "[DATE]"
click at [868, 368] on div "Update" at bounding box center [883, 368] width 42 height 15
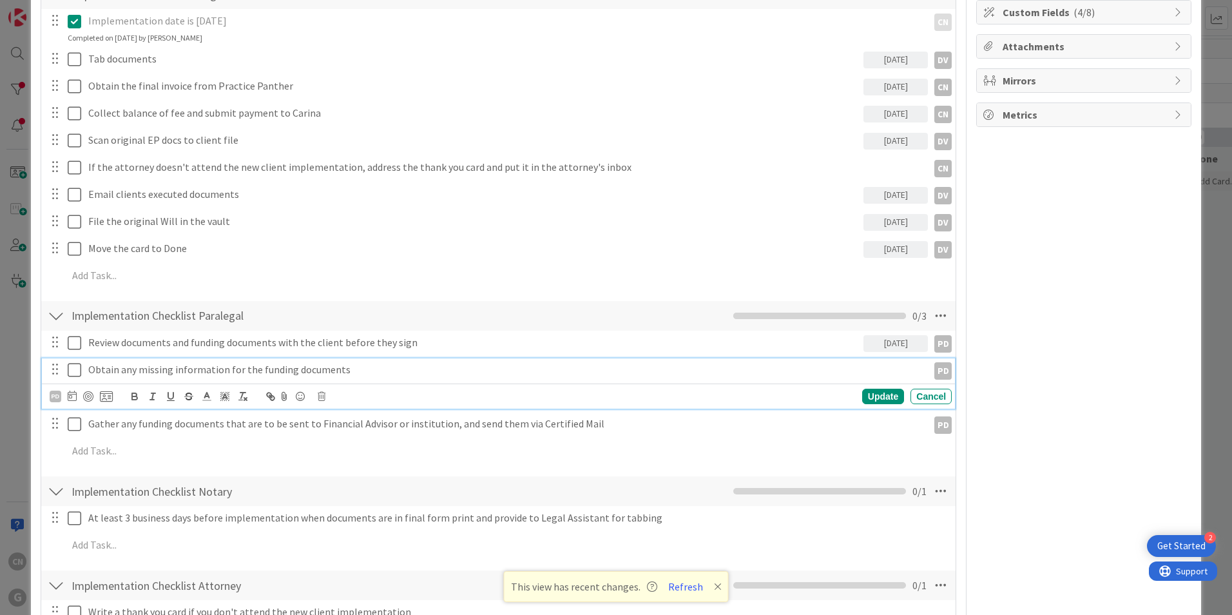
click at [339, 365] on p "Obtain any missing information for the funding documents" at bounding box center [505, 369] width 834 height 15
click at [72, 397] on icon at bounding box center [72, 395] width 9 height 10
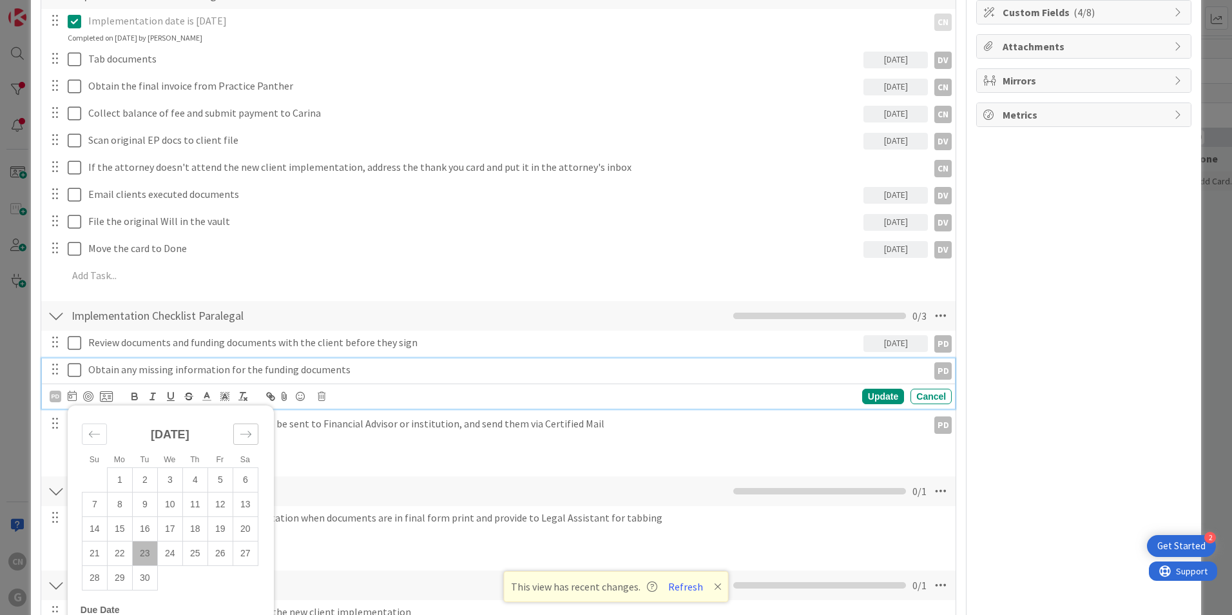
click at [249, 434] on icon "Move forward to switch to the next month." at bounding box center [246, 434] width 12 height 12
click at [169, 481] on td "1" at bounding box center [169, 480] width 25 height 24
type input "[DATE]"
click at [873, 396] on div "Update" at bounding box center [883, 395] width 42 height 15
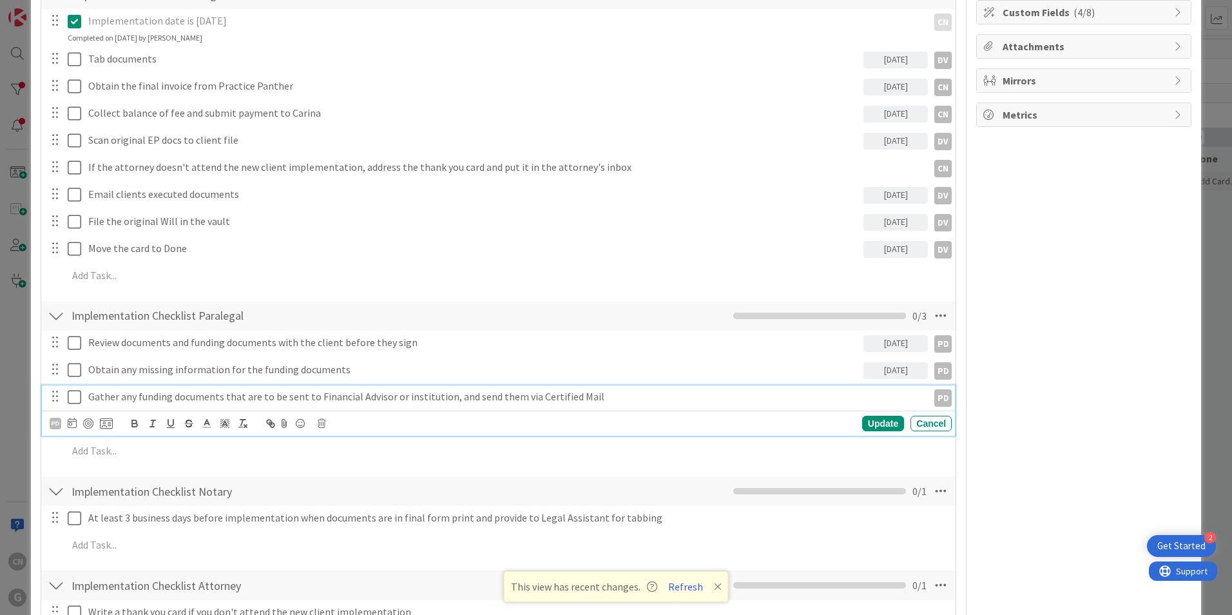
click at [241, 397] on p "Gather any funding documents that are to be sent to Financial Advisor or instit…" at bounding box center [505, 396] width 834 height 15
click at [72, 424] on icon at bounding box center [72, 422] width 9 height 10
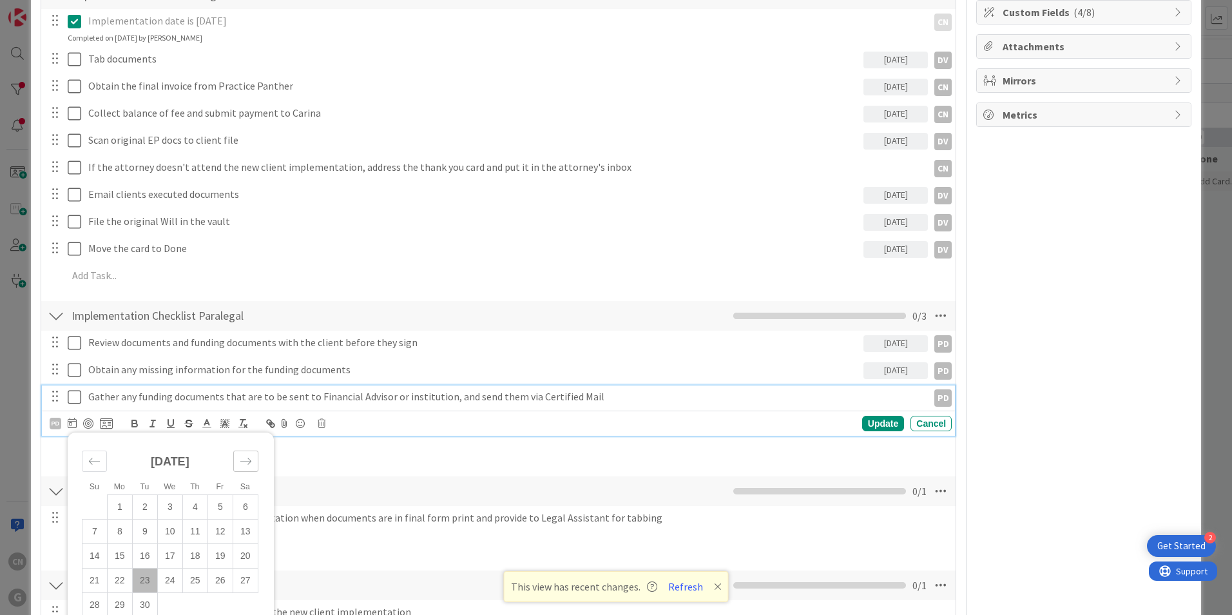
click at [242, 467] on icon "Move forward to switch to the next month." at bounding box center [246, 461] width 12 height 12
click at [170, 506] on td "1" at bounding box center [169, 507] width 25 height 24
type input "[DATE]"
click at [870, 423] on div "Update" at bounding box center [883, 423] width 42 height 15
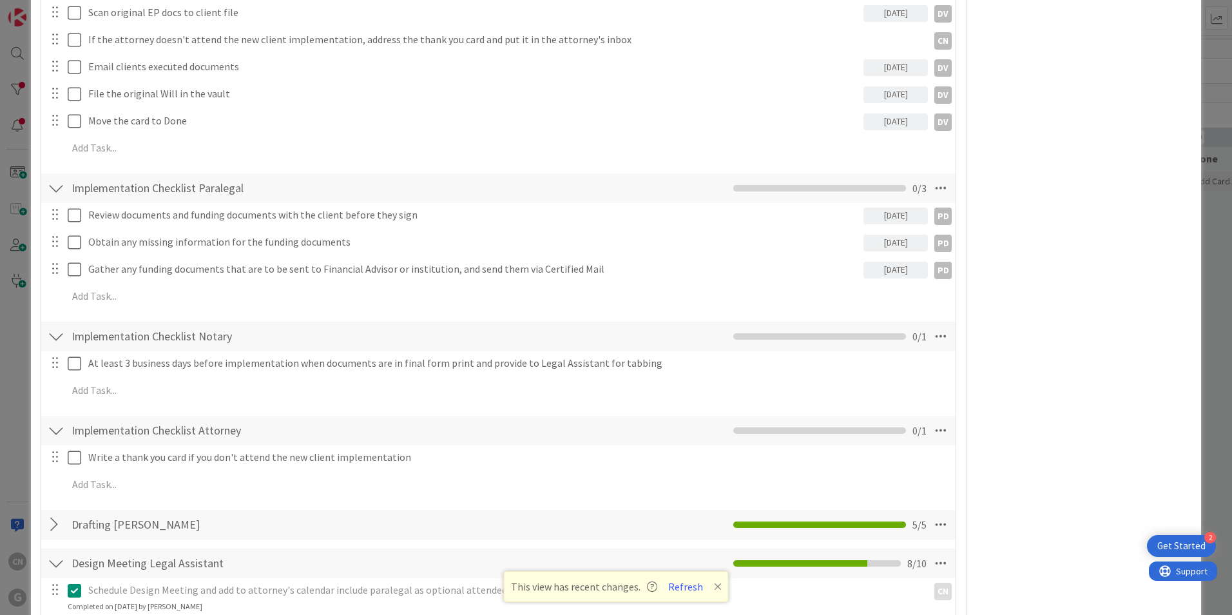
scroll to position [401, 0]
click at [931, 338] on icon at bounding box center [940, 335] width 23 height 23
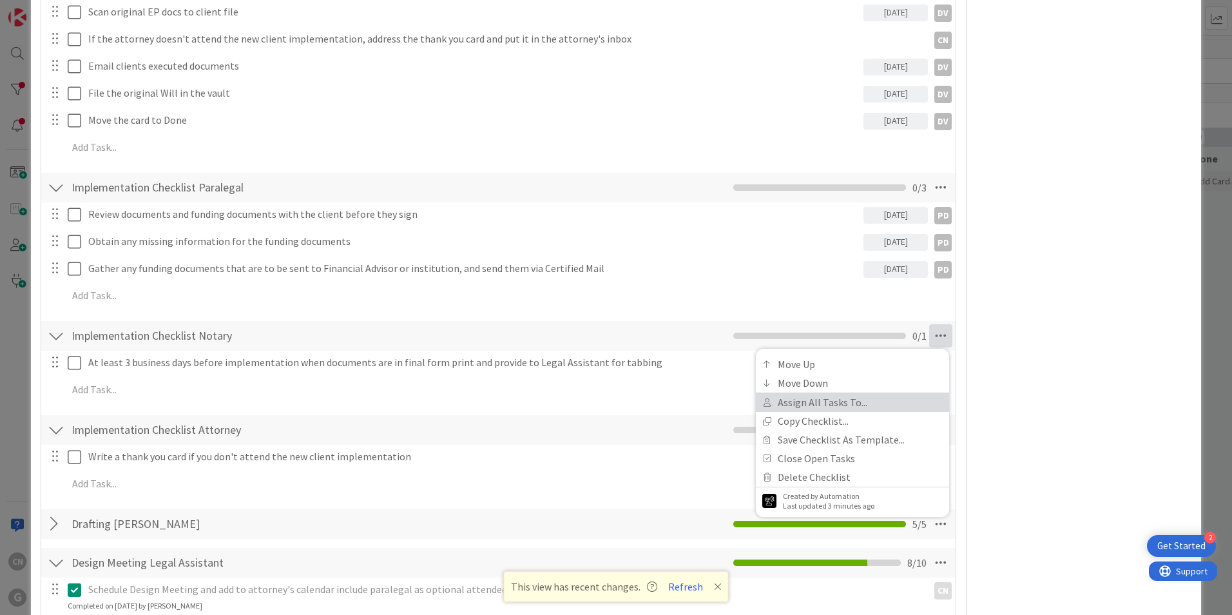
click at [814, 407] on link "Assign All Tasks To..." at bounding box center [852, 402] width 193 height 19
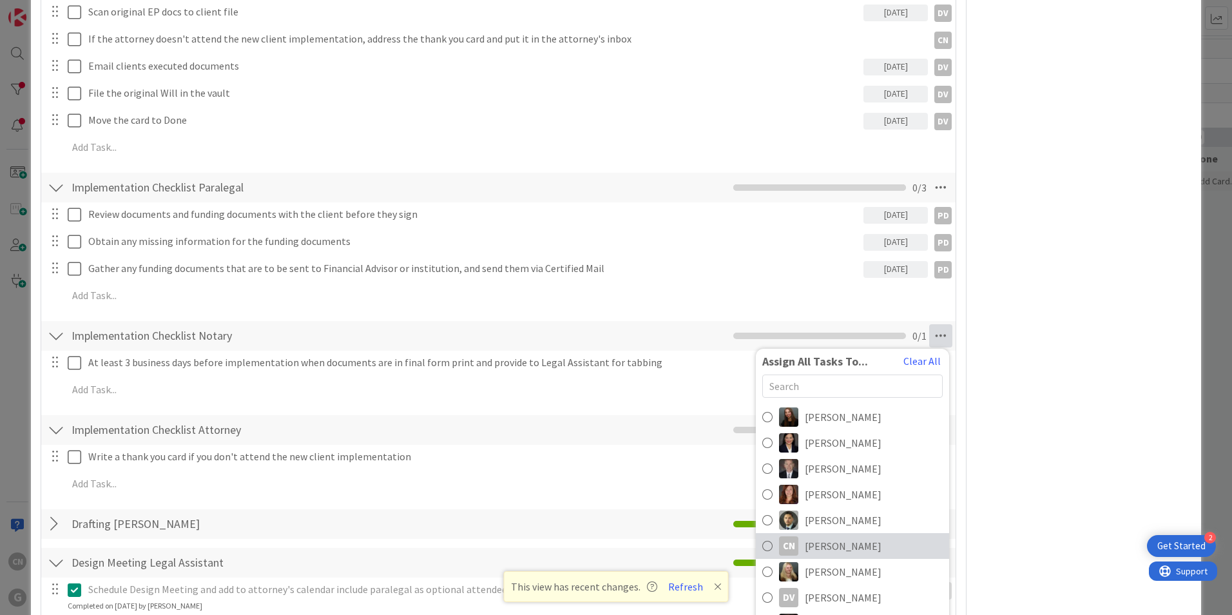
click at [823, 544] on span "[PERSON_NAME]" at bounding box center [843, 545] width 77 height 15
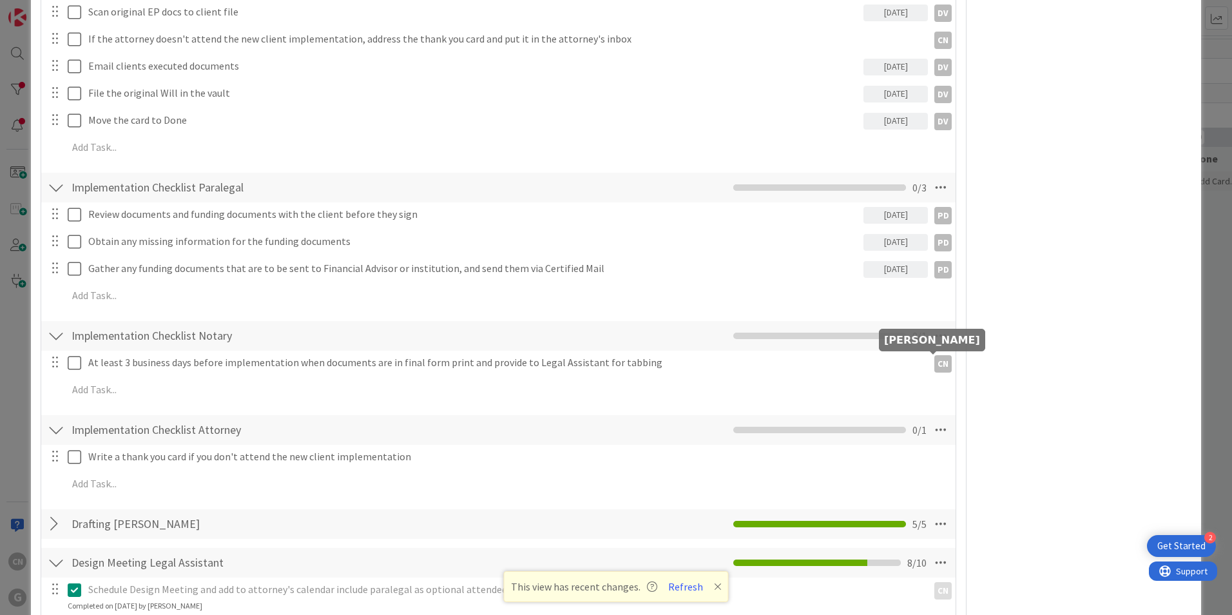
click at [934, 365] on div "CN" at bounding box center [942, 363] width 17 height 17
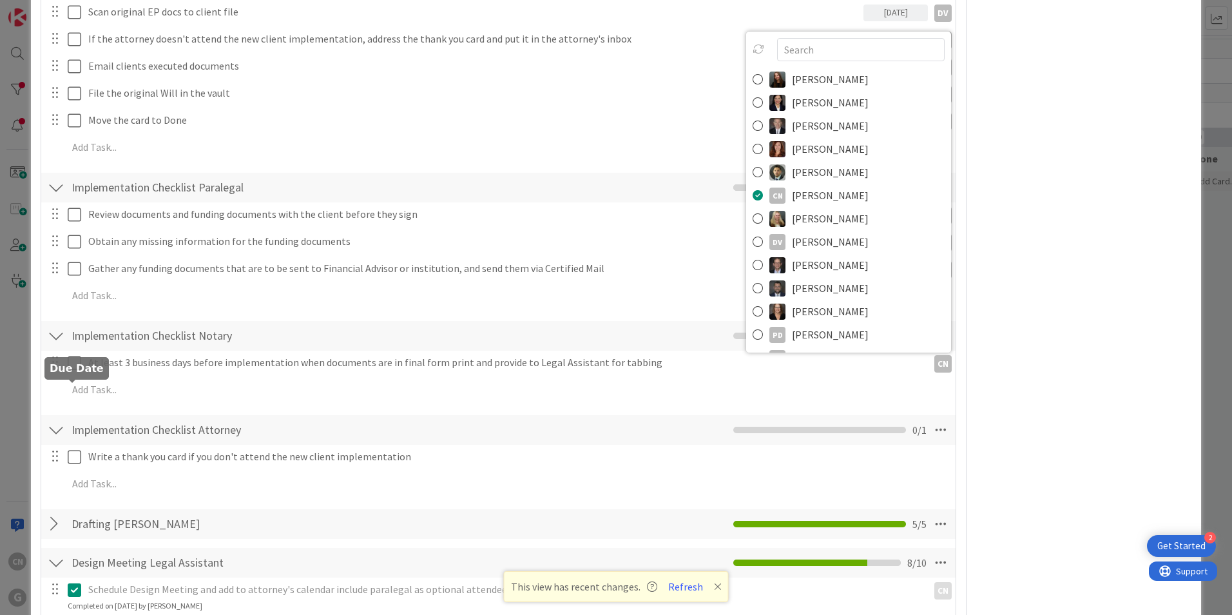
click at [0, 0] on icon at bounding box center [0, 0] width 0 height 0
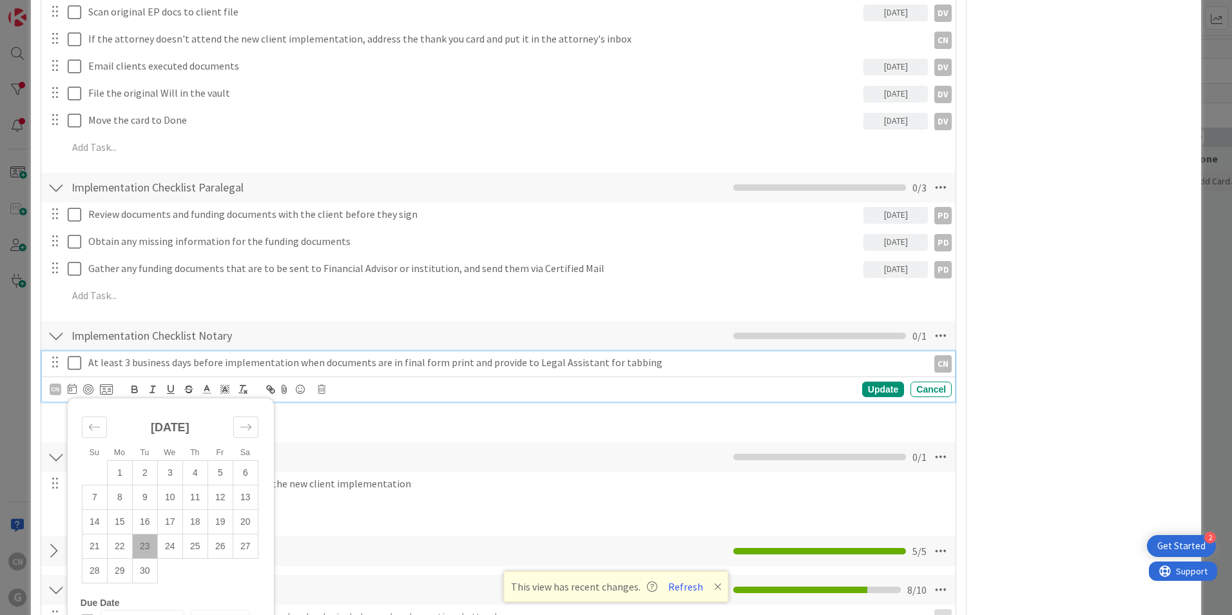
click at [143, 364] on p "At least 3 business days before implementation when documents are in final form…" at bounding box center [505, 362] width 834 height 15
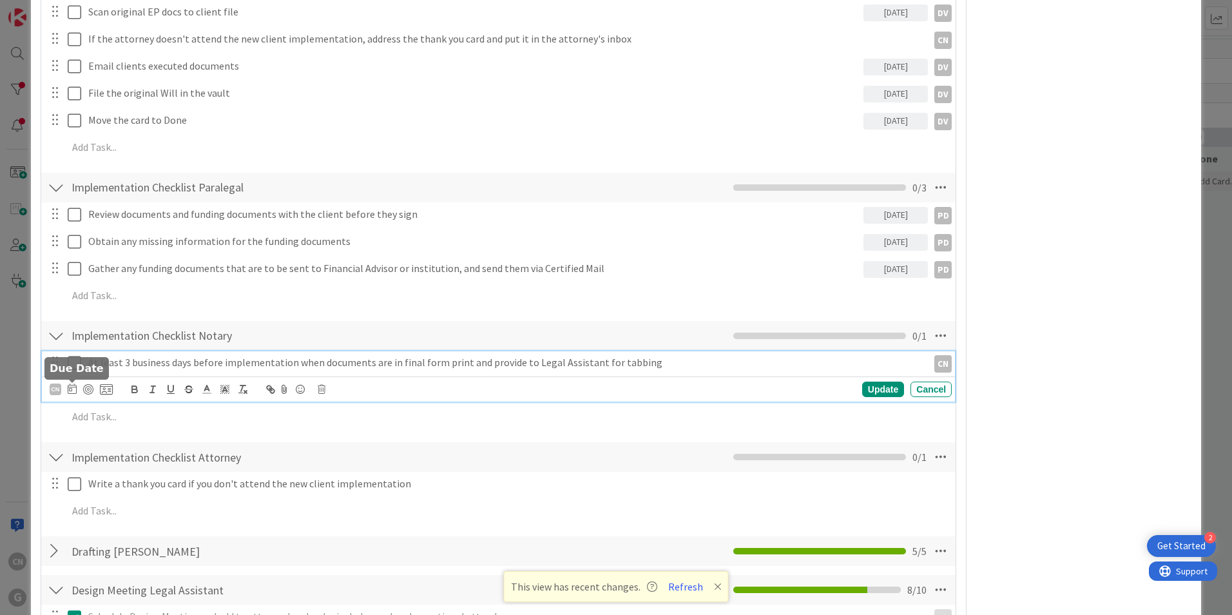
click at [68, 392] on icon at bounding box center [72, 388] width 9 height 10
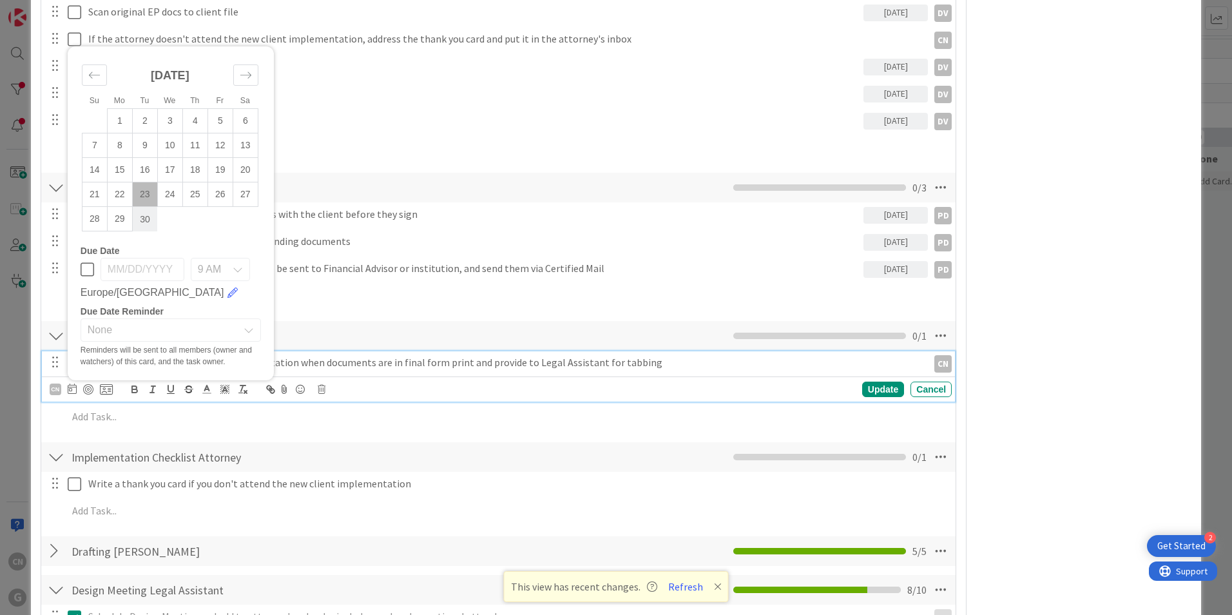
click at [145, 223] on td "30" at bounding box center [144, 219] width 25 height 24
type input "[DATE]"
click at [874, 390] on div "Update" at bounding box center [883, 388] width 42 height 15
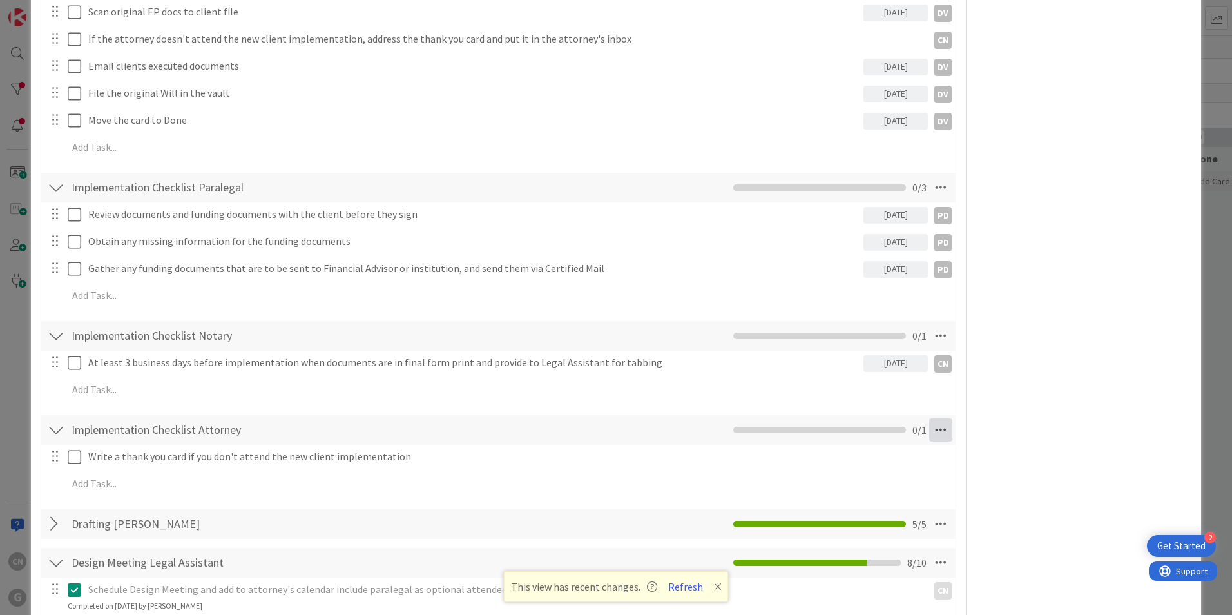
click at [933, 433] on icon at bounding box center [940, 429] width 23 height 23
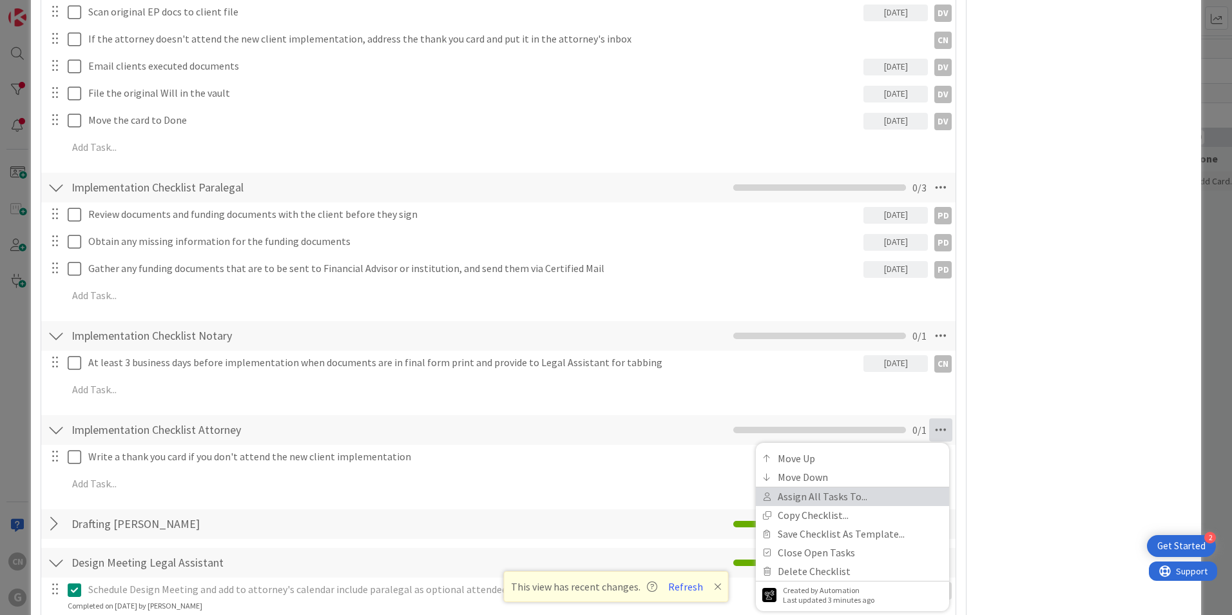
click at [848, 497] on link "Assign All Tasks To..." at bounding box center [852, 496] width 193 height 19
